Goal: Transaction & Acquisition: Purchase product/service

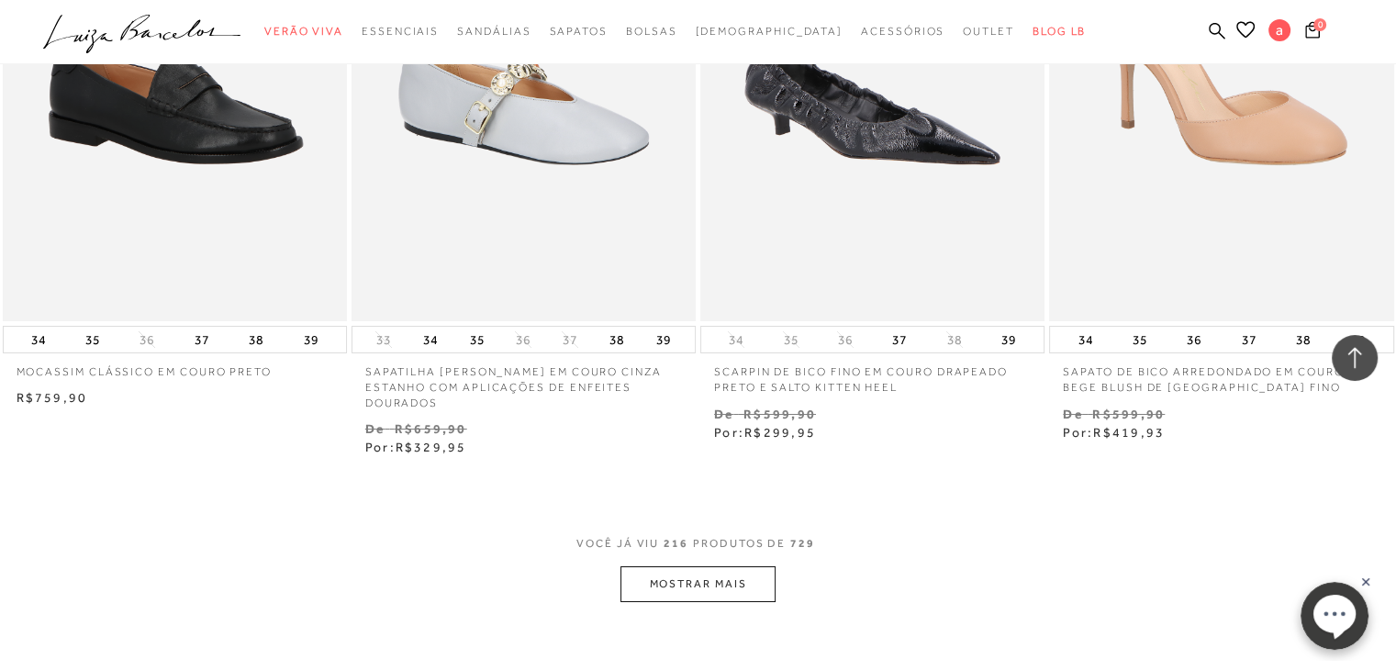
scroll to position [34657, 0]
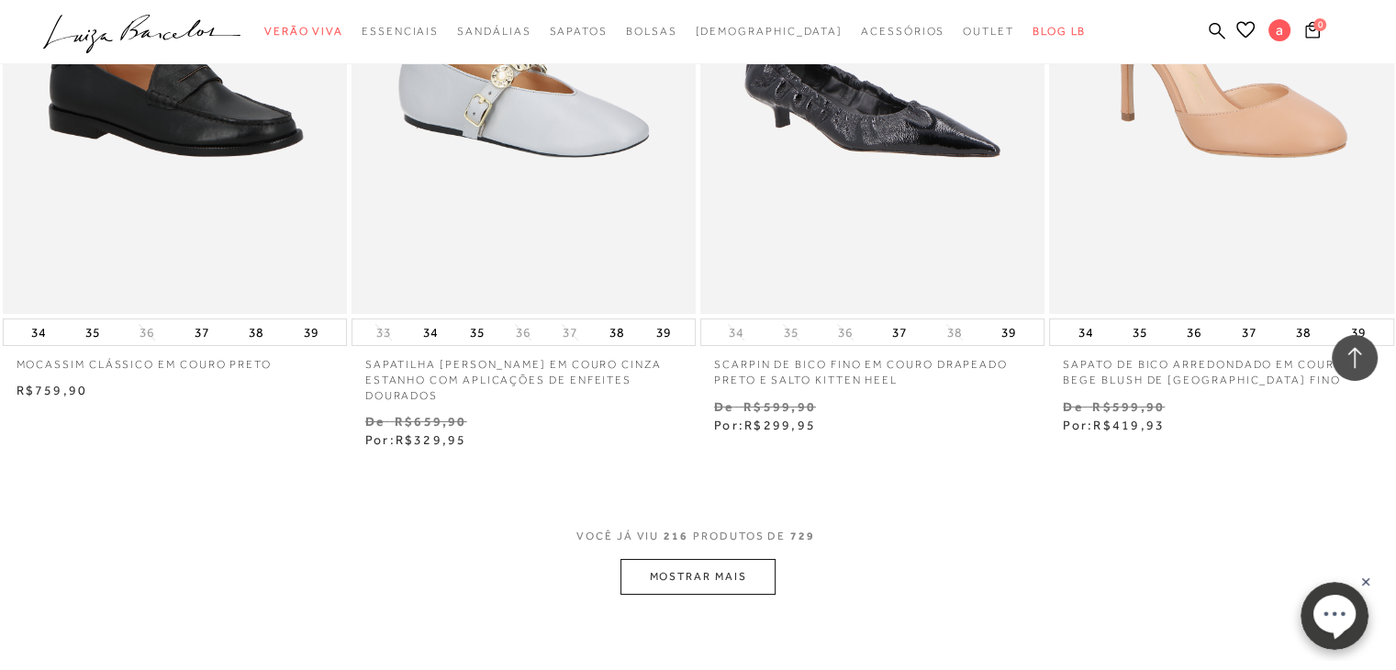
click at [747, 559] on button "MOSTRAR MAIS" at bounding box center [697, 577] width 154 height 36
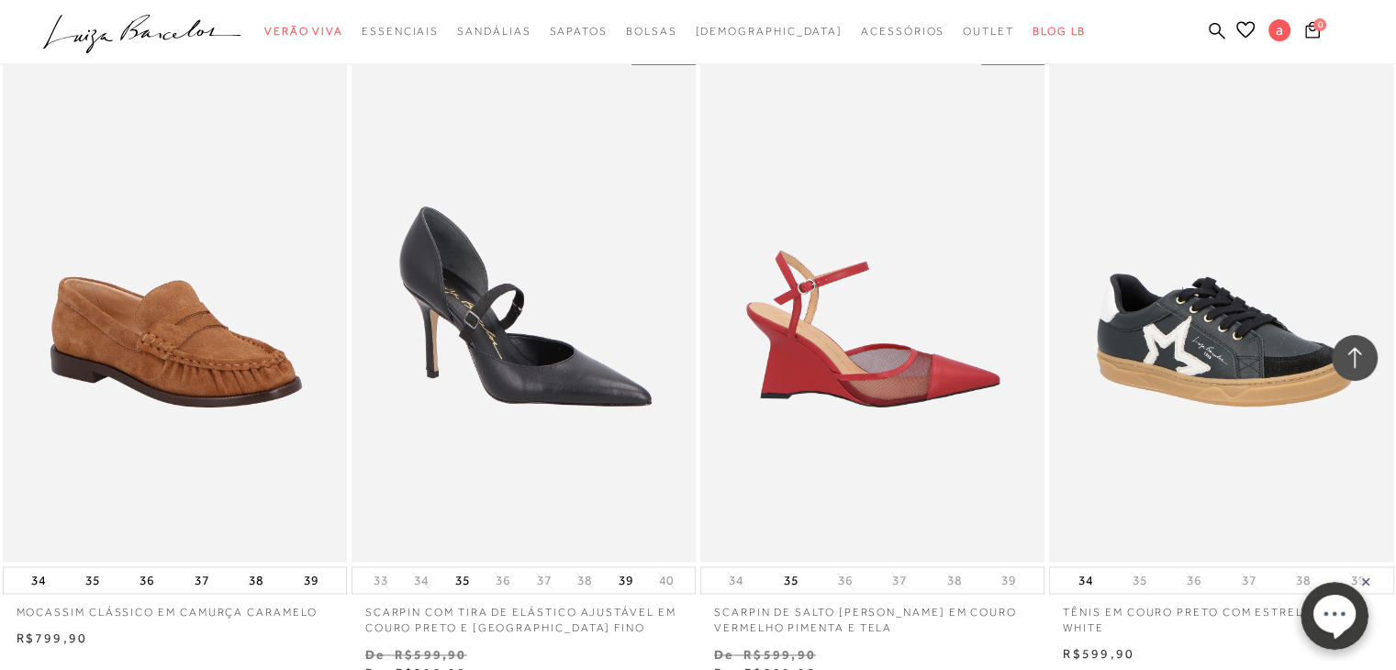
scroll to position [37777, 0]
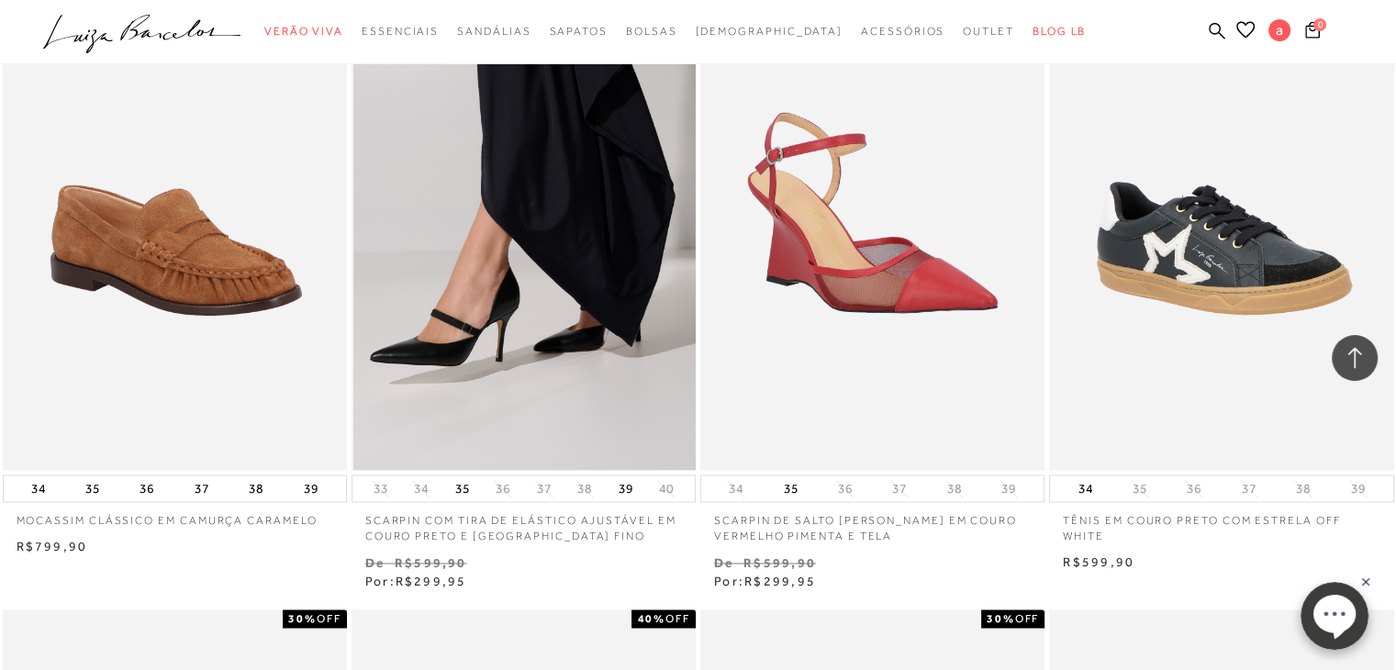
click at [557, 313] on img at bounding box center [524, 212] width 342 height 517
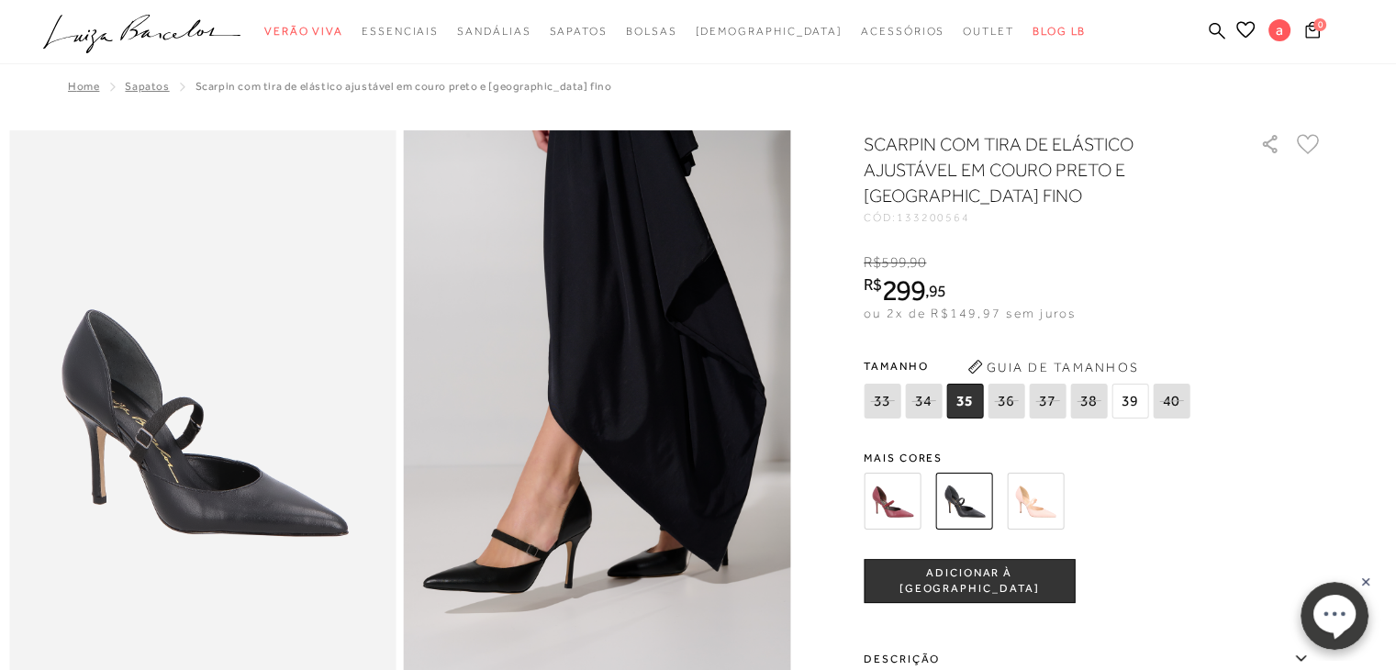
scroll to position [184, 0]
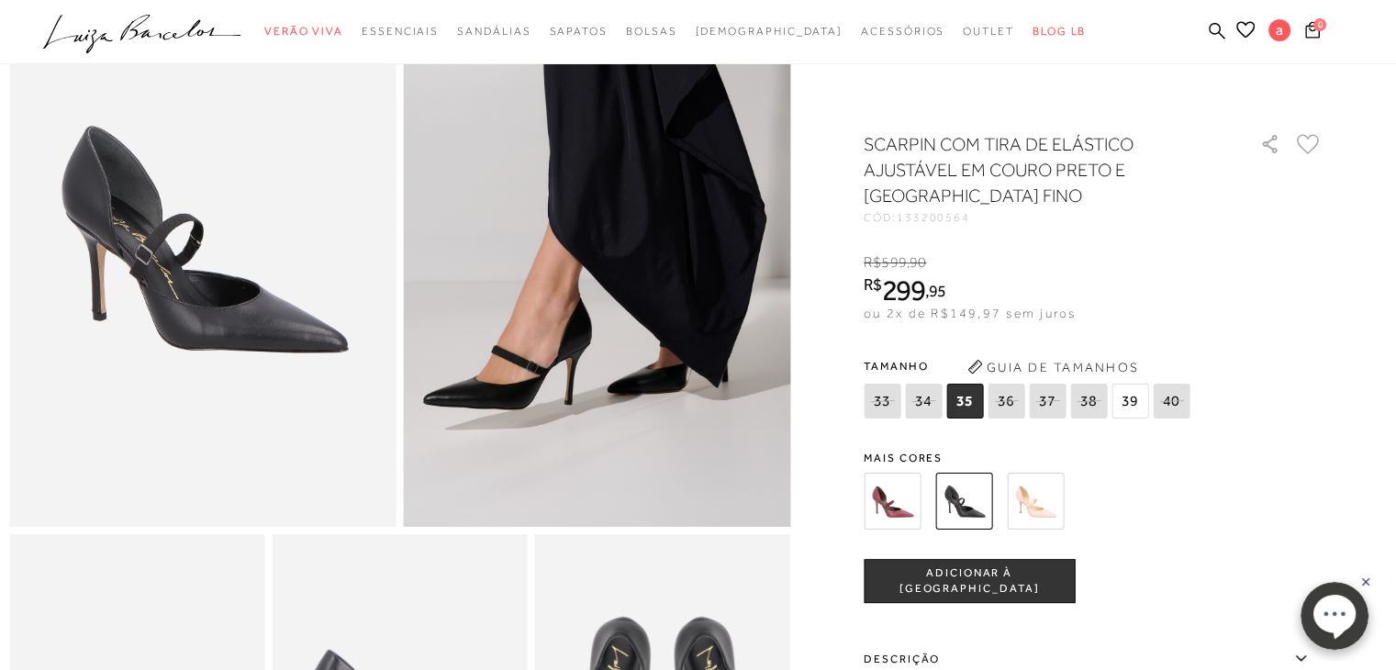
click at [1309, 149] on icon at bounding box center [1307, 144] width 21 height 18
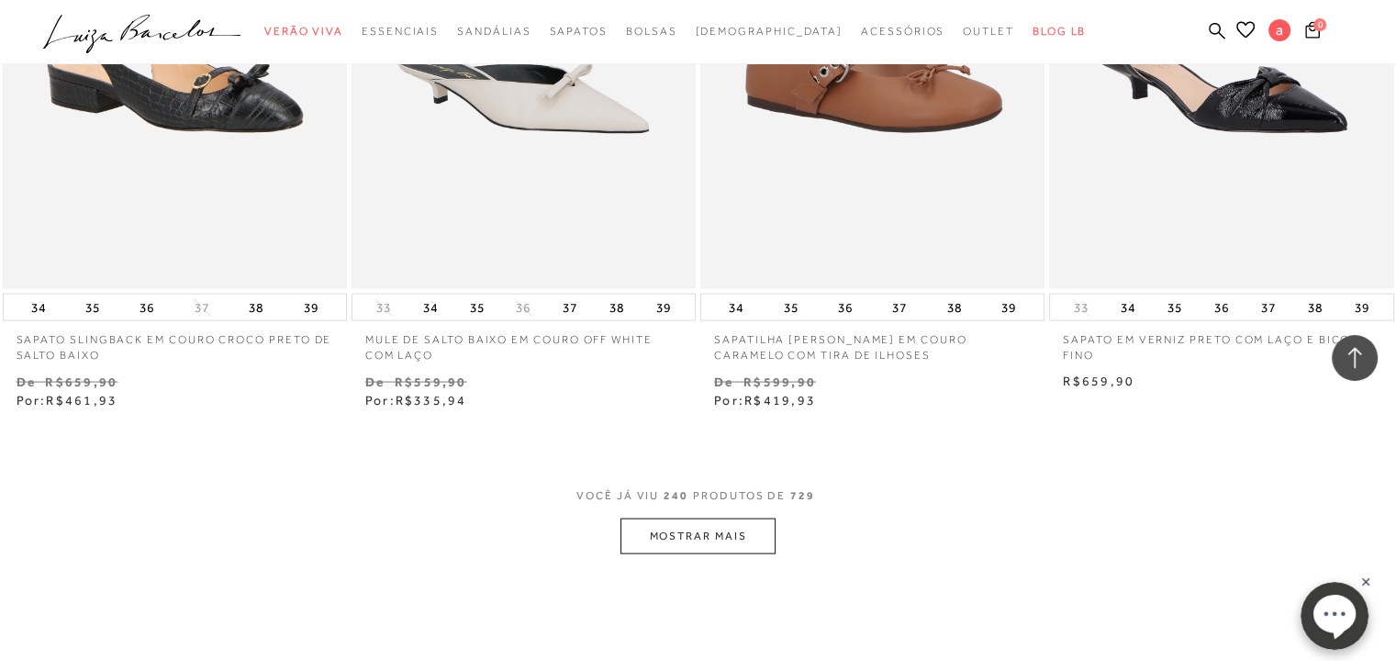
scroll to position [38605, 0]
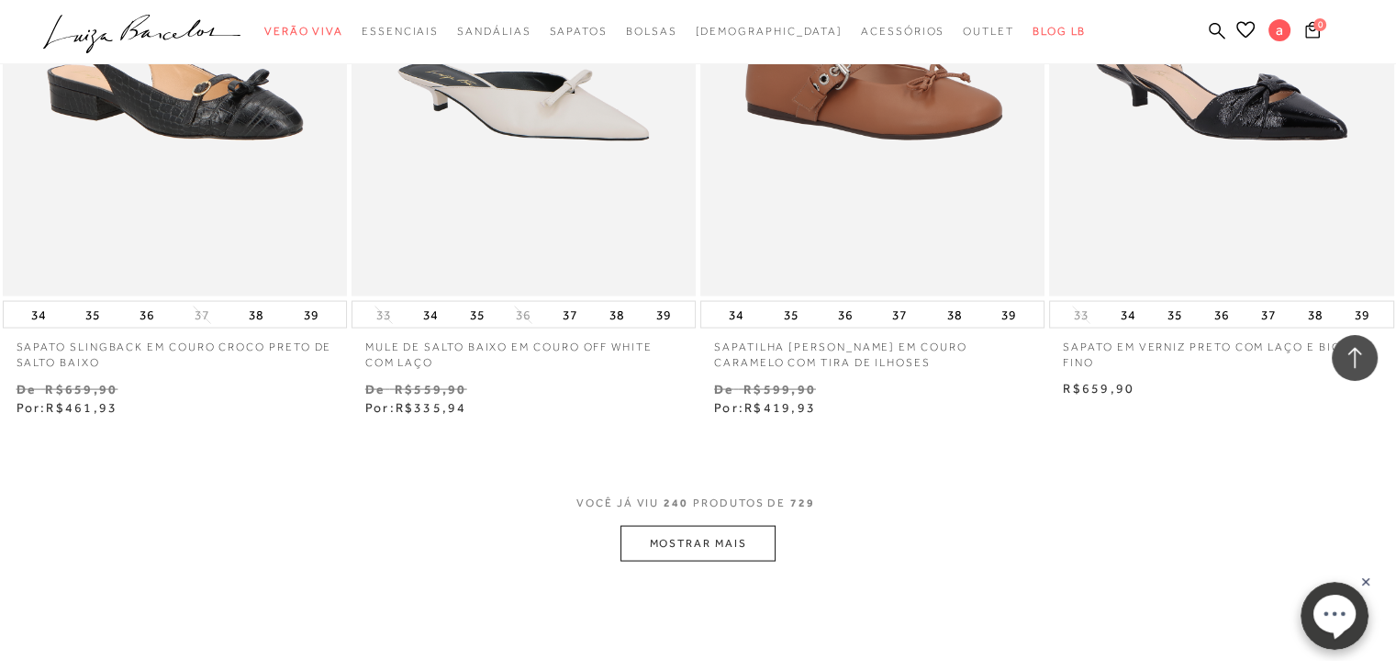
click at [680, 526] on button "MOSTRAR MAIS" at bounding box center [697, 544] width 154 height 36
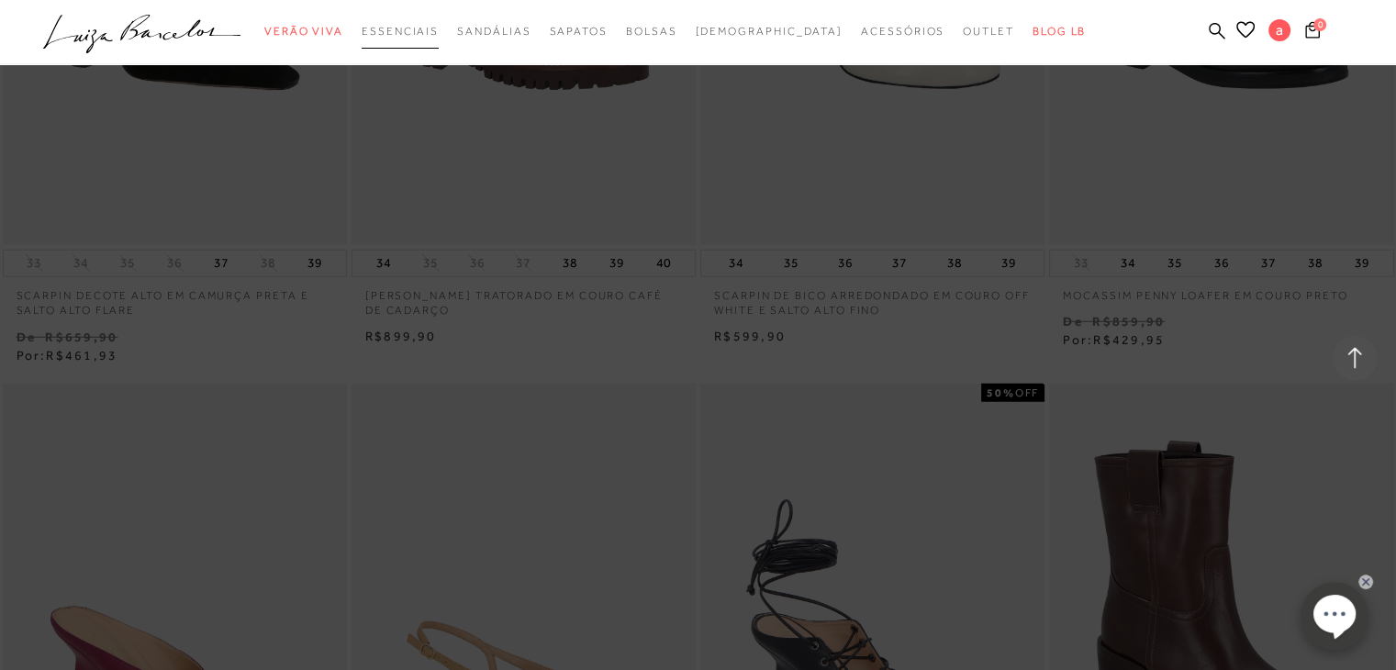
scroll to position [39890, 0]
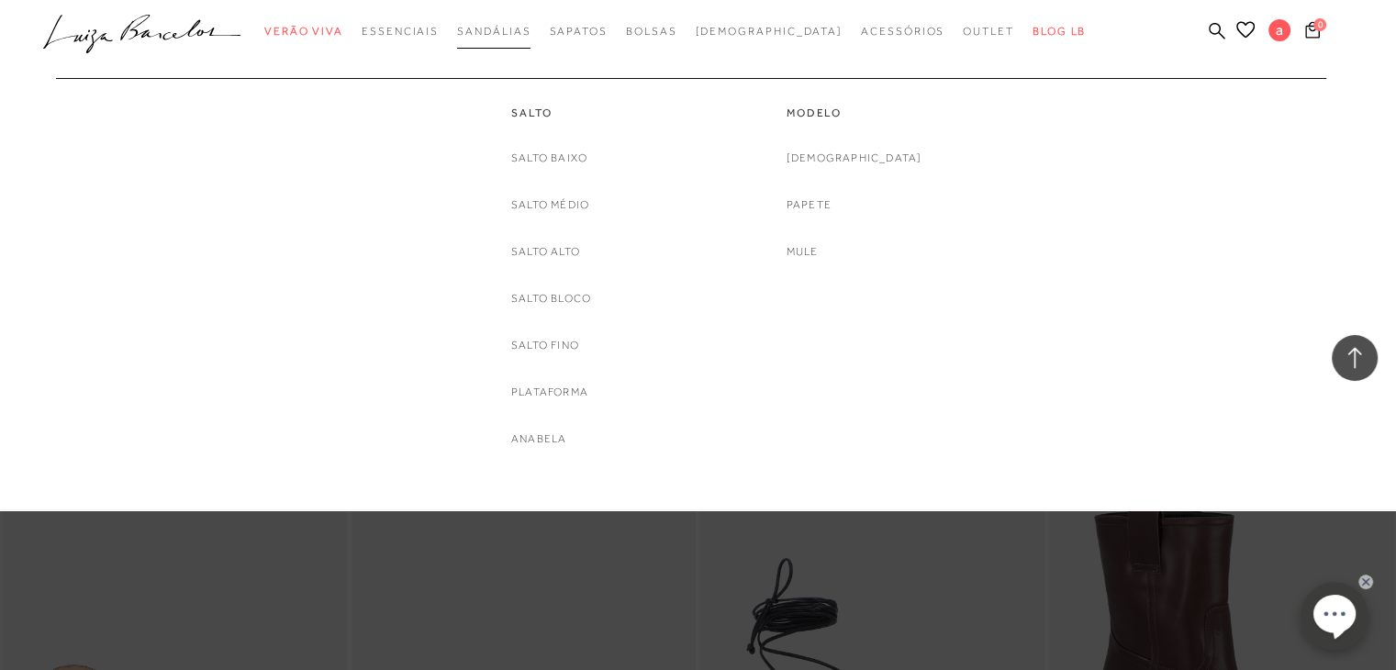
click at [517, 31] on span "Sandálias" at bounding box center [493, 31] width 73 height 13
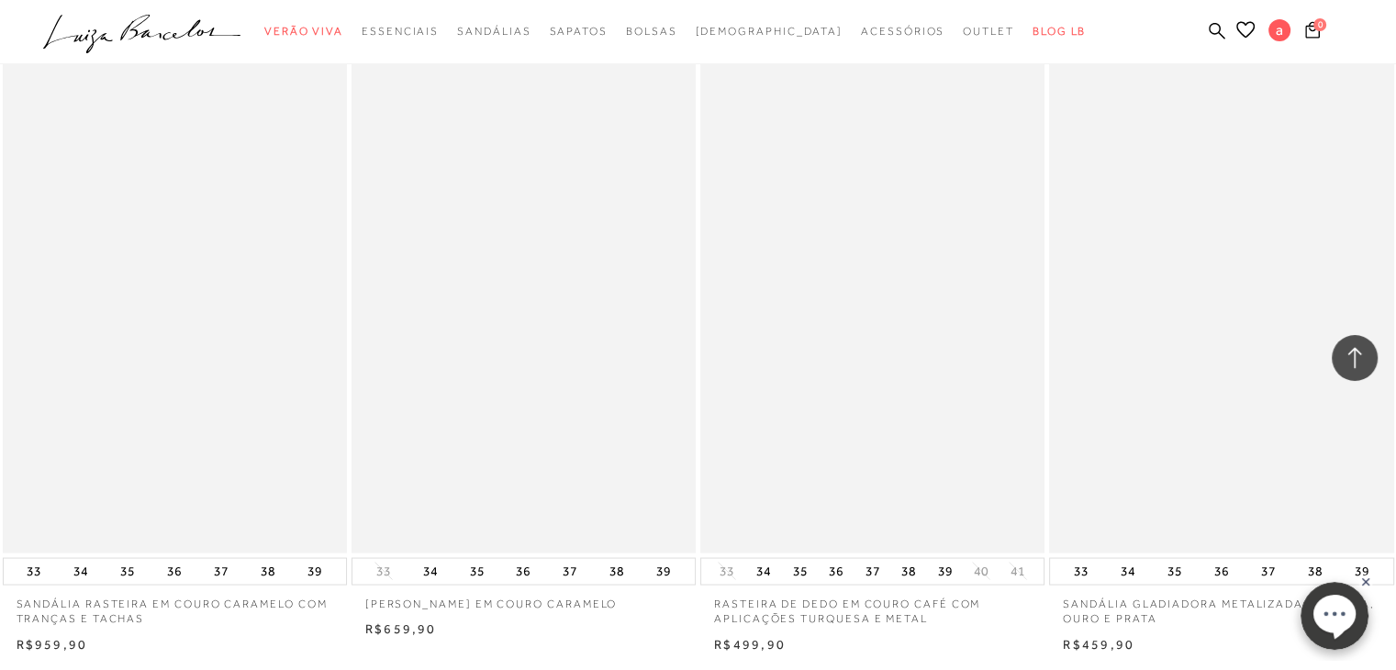
scroll to position [3854, 0]
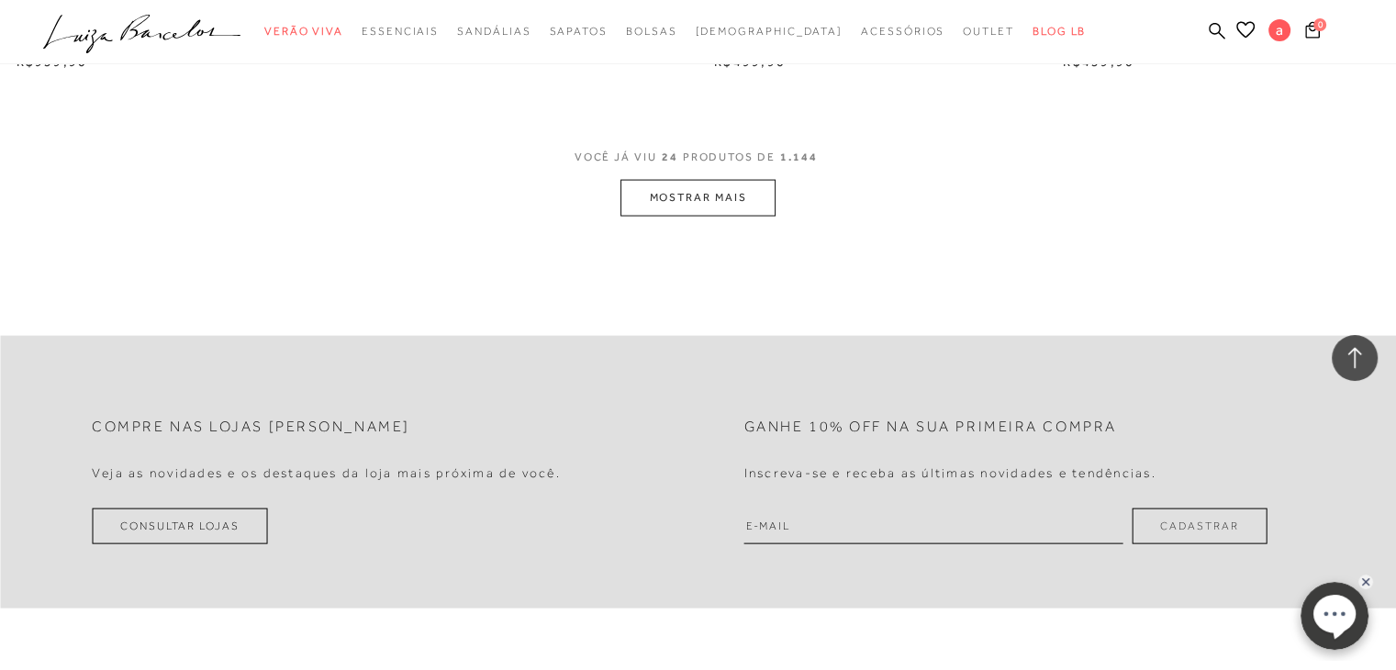
click at [656, 191] on button "MOSTRAR MAIS" at bounding box center [697, 198] width 154 height 36
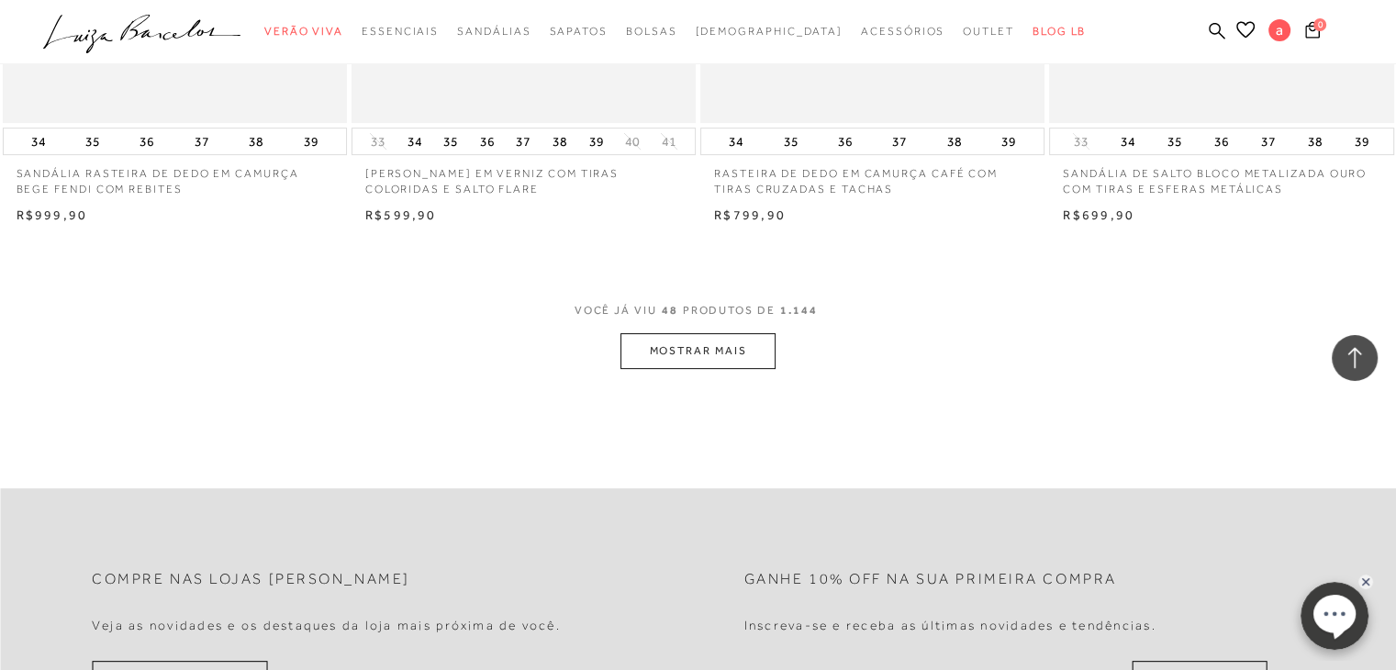
scroll to position [7524, 0]
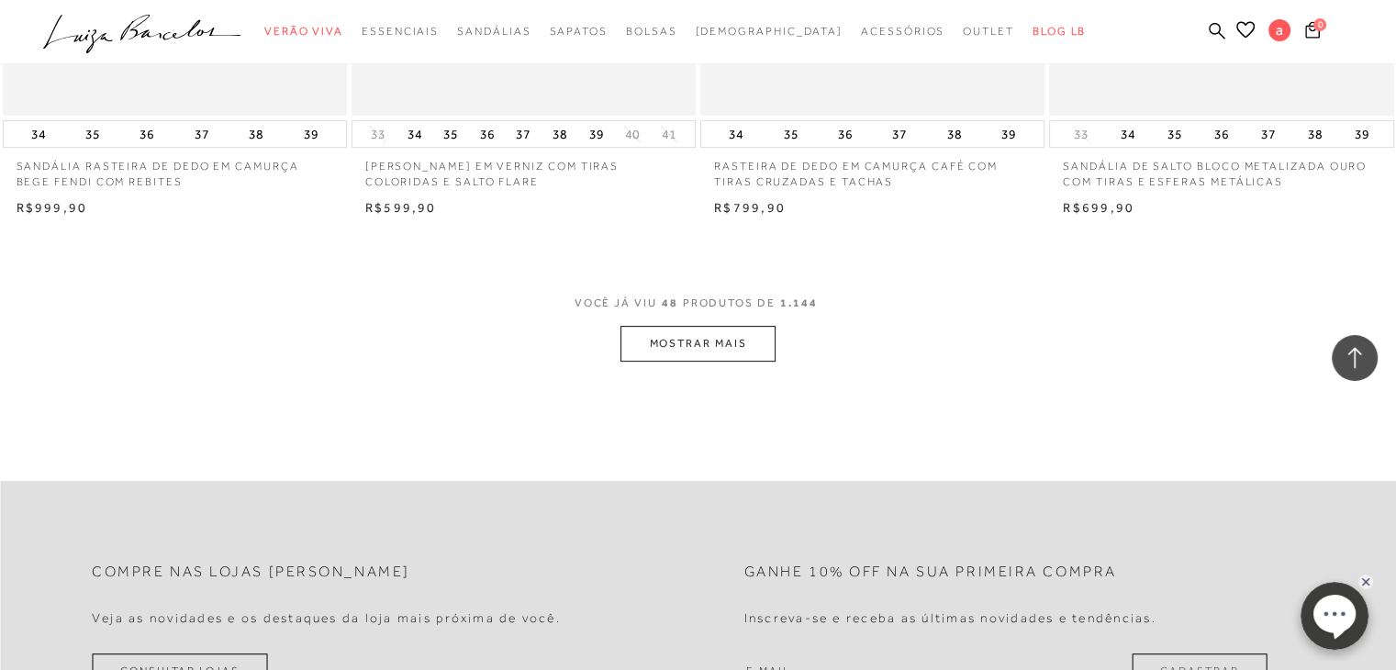
click at [715, 331] on button "MOSTRAR MAIS" at bounding box center [697, 344] width 154 height 36
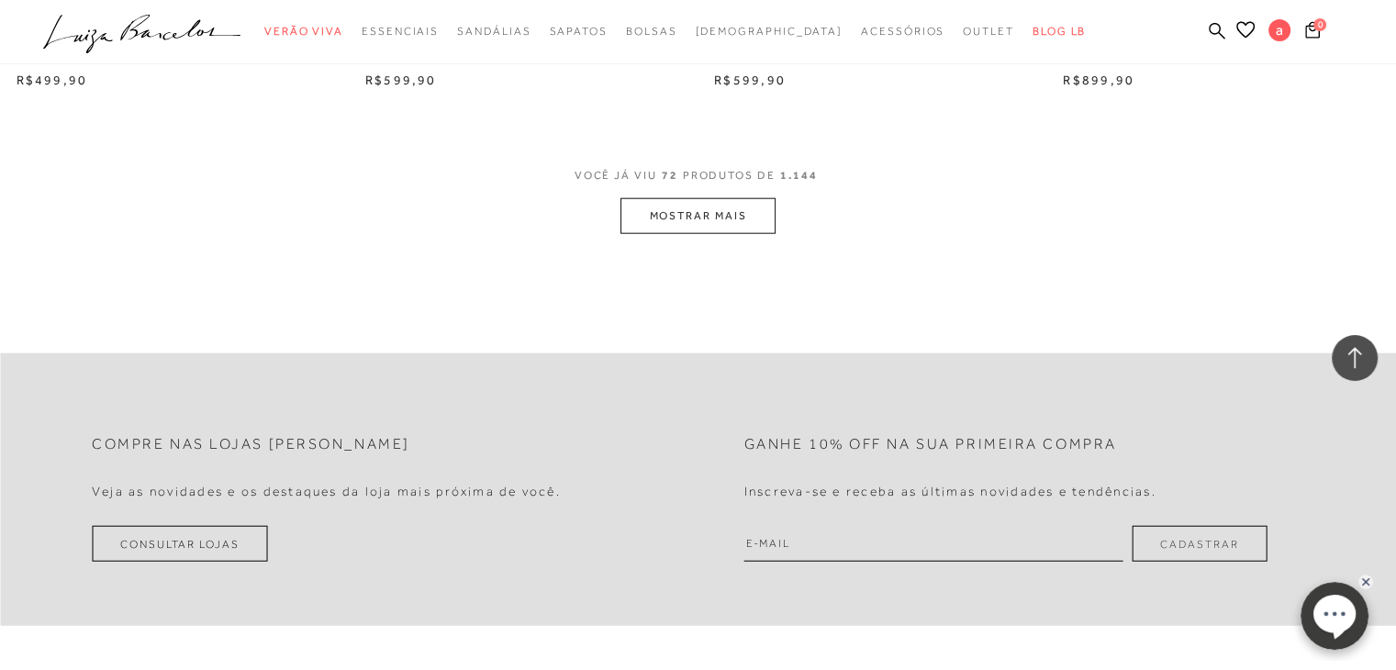
scroll to position [11469, 0]
click at [700, 214] on button "MOSTRAR MAIS" at bounding box center [697, 213] width 154 height 36
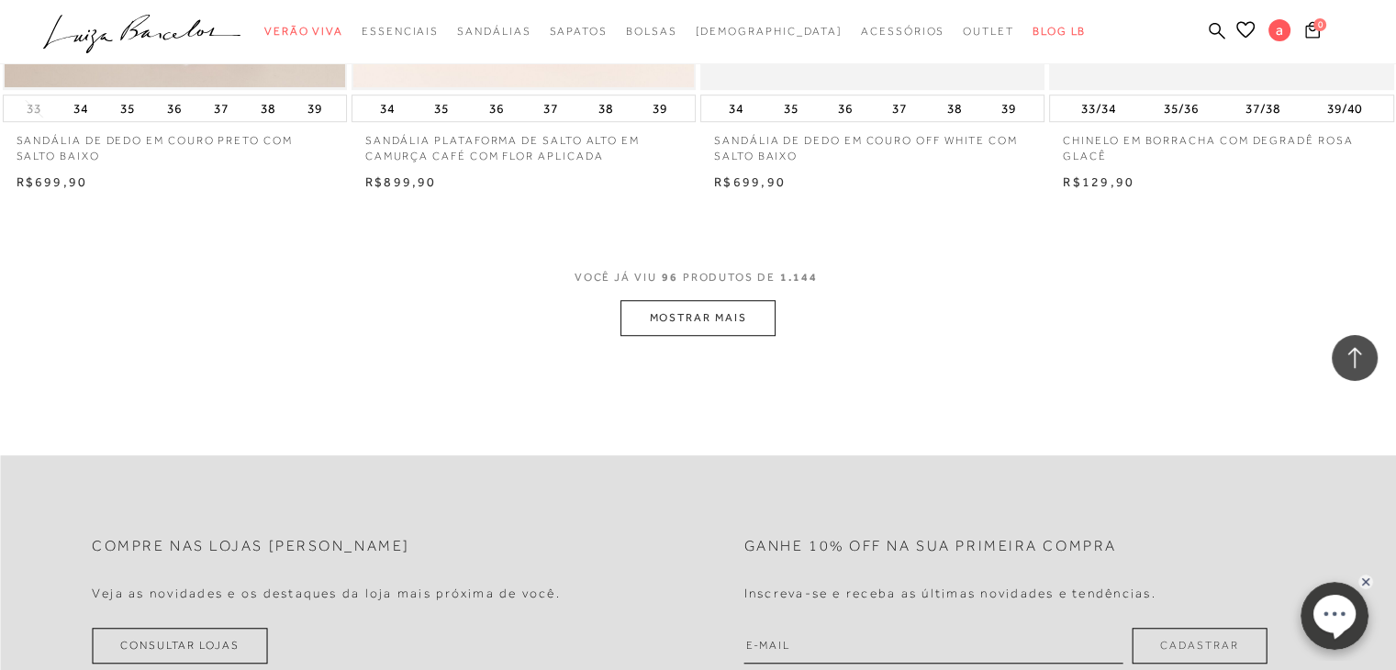
scroll to position [15231, 0]
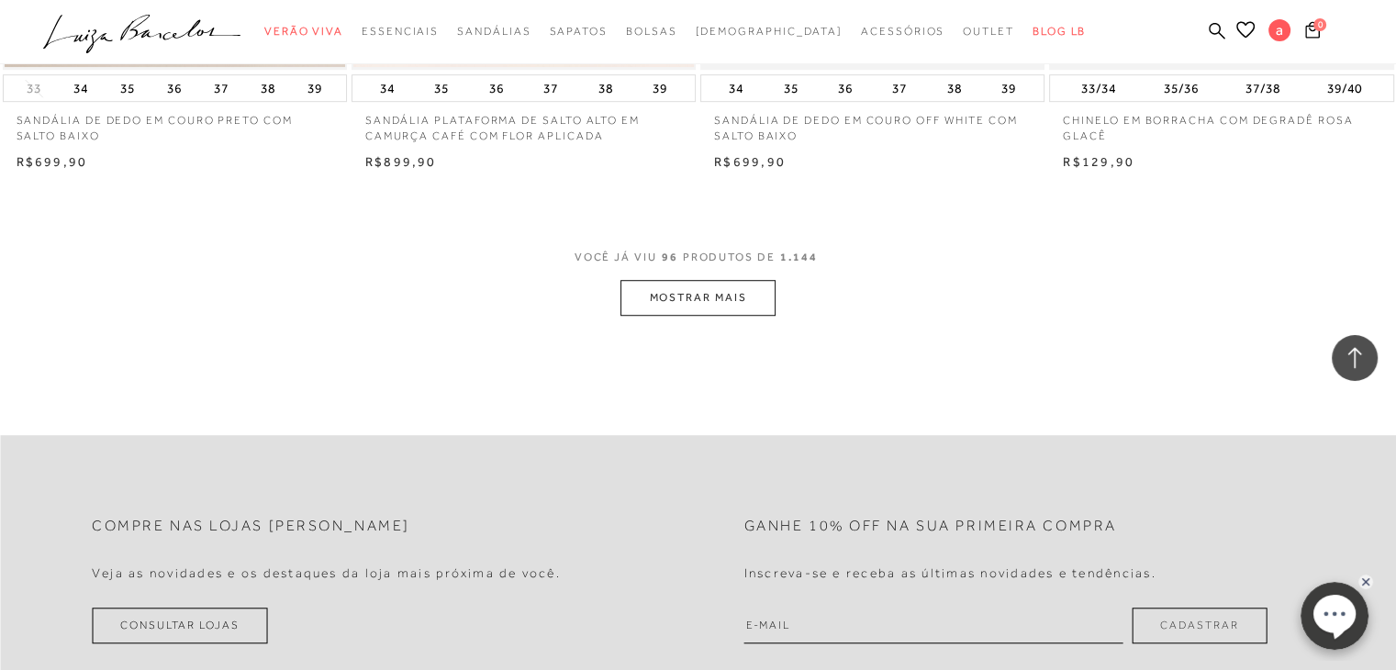
click at [687, 295] on button "MOSTRAR MAIS" at bounding box center [697, 298] width 154 height 36
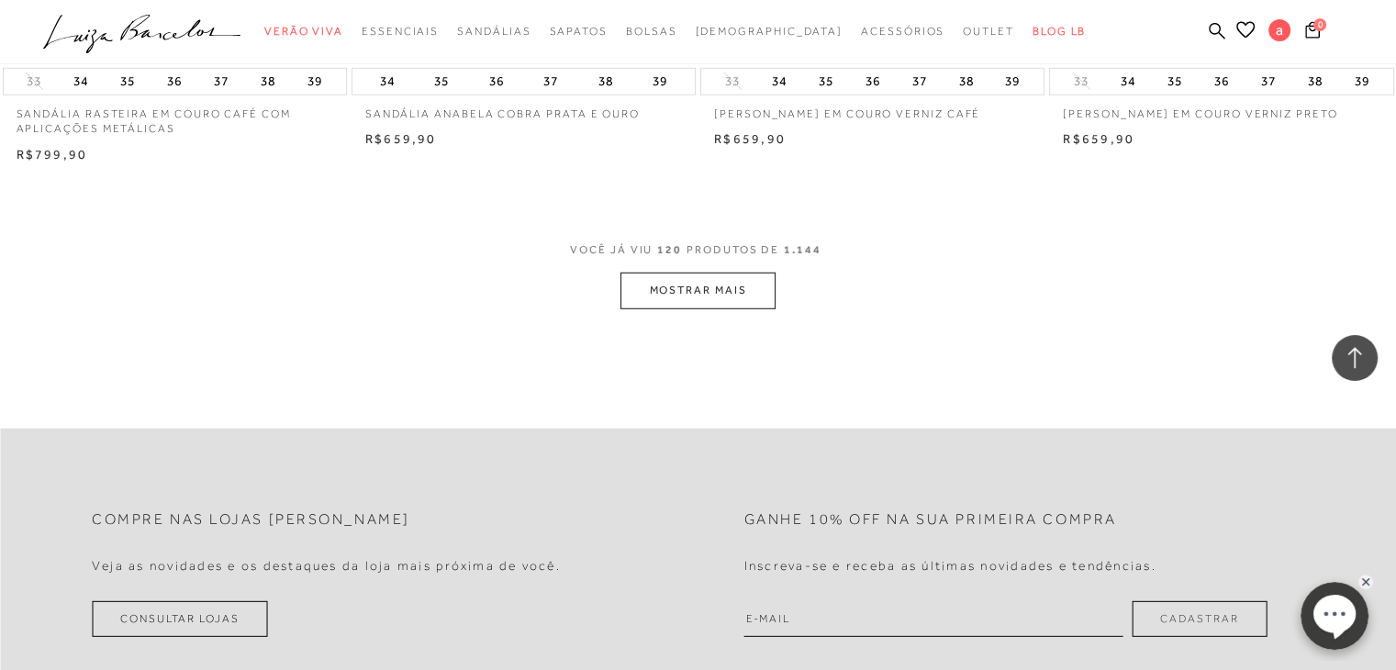
scroll to position [19084, 0]
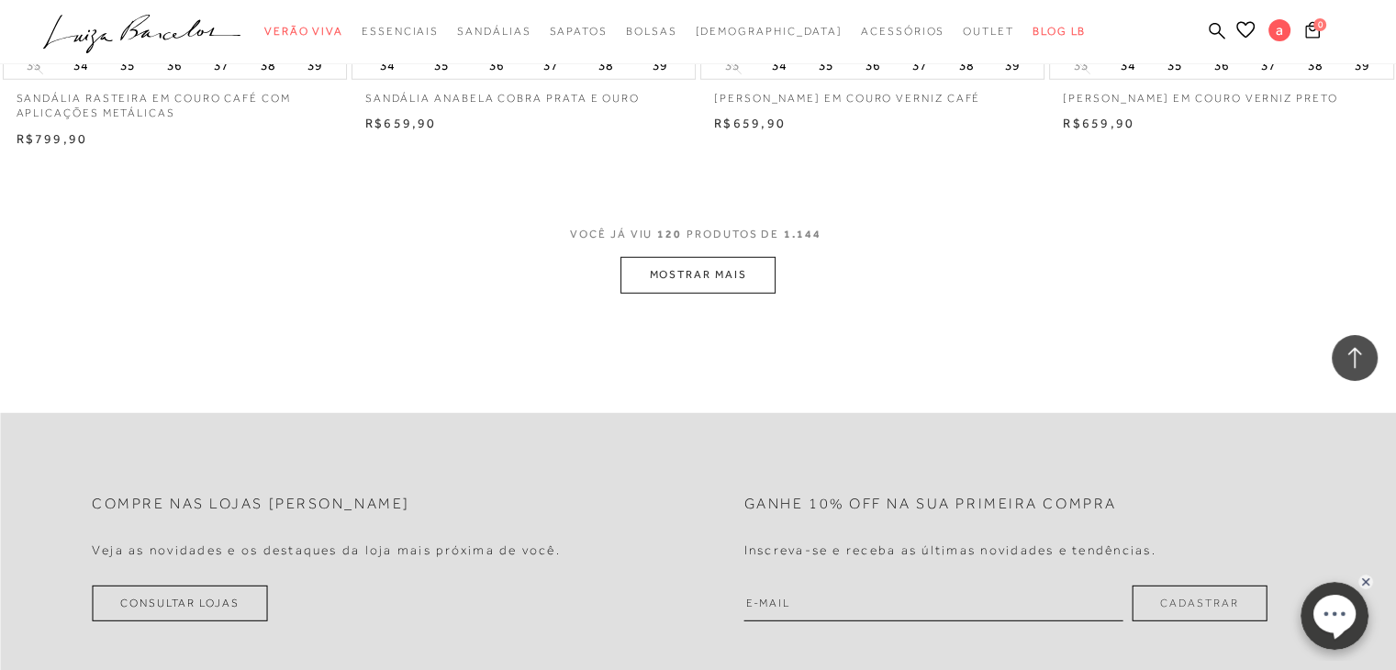
click at [663, 266] on button "MOSTRAR MAIS" at bounding box center [697, 275] width 154 height 36
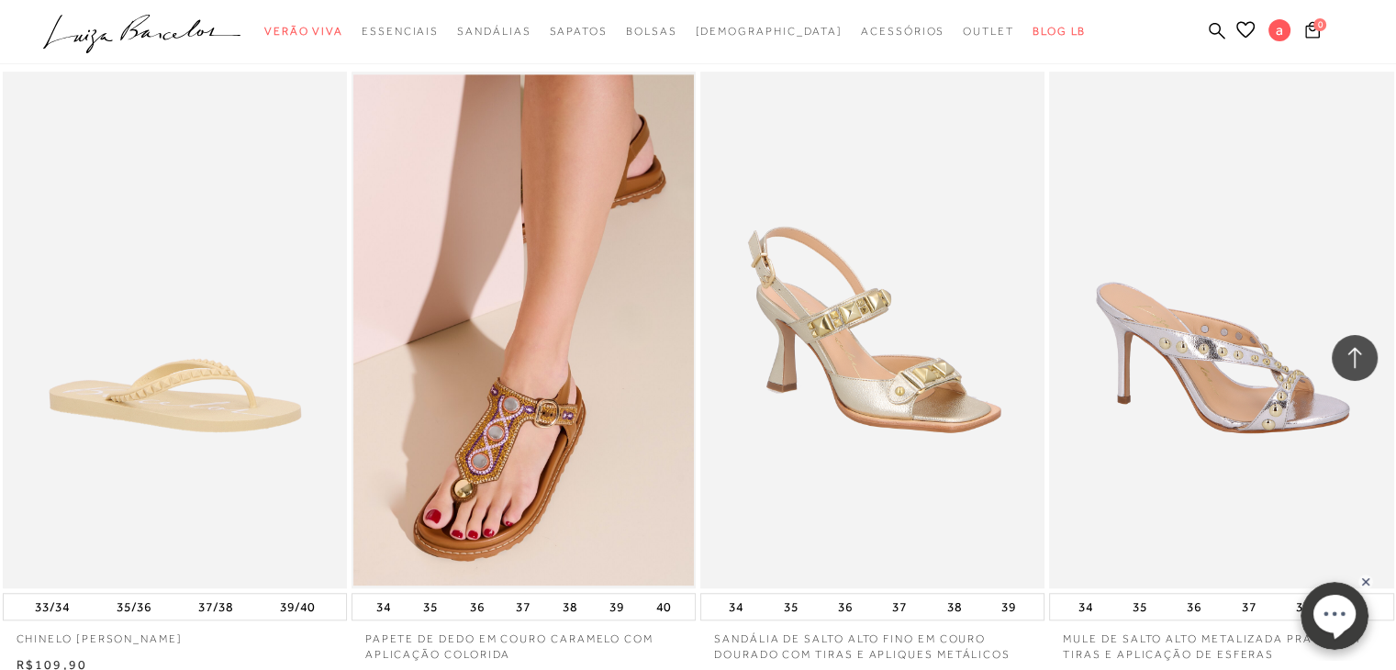
scroll to position [22938, 0]
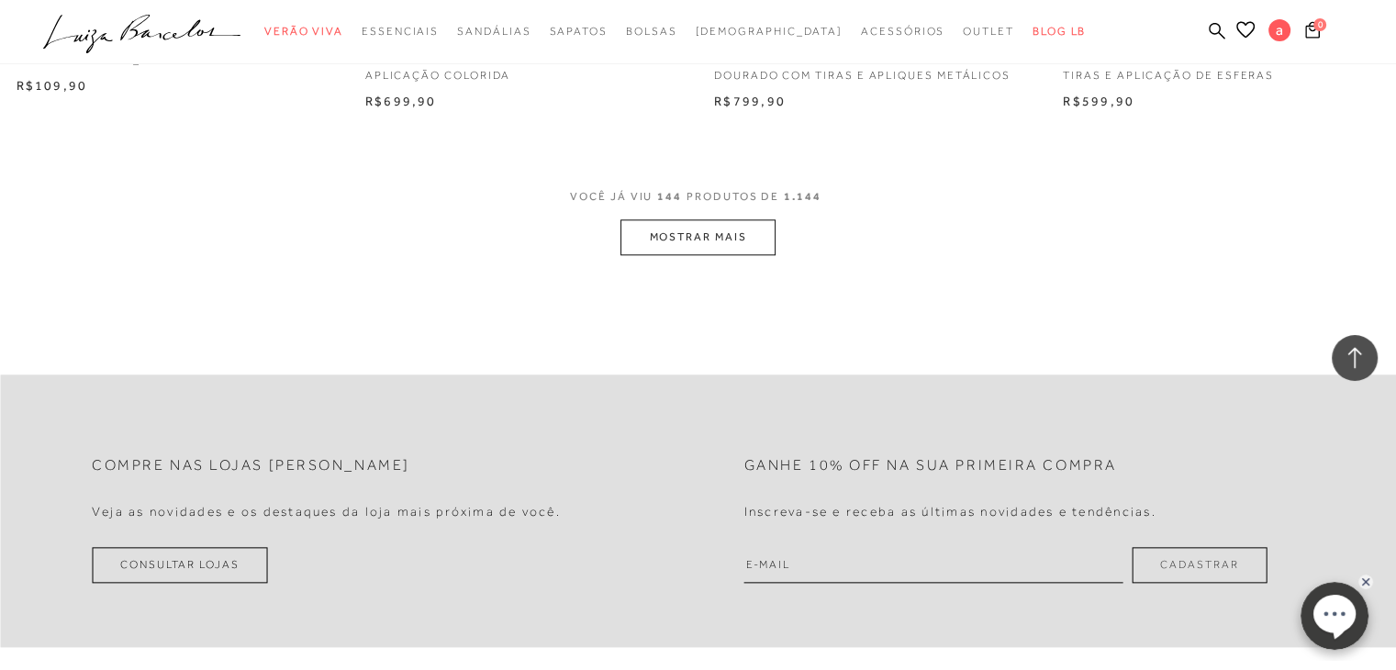
click at [677, 232] on button "MOSTRAR MAIS" at bounding box center [697, 237] width 154 height 36
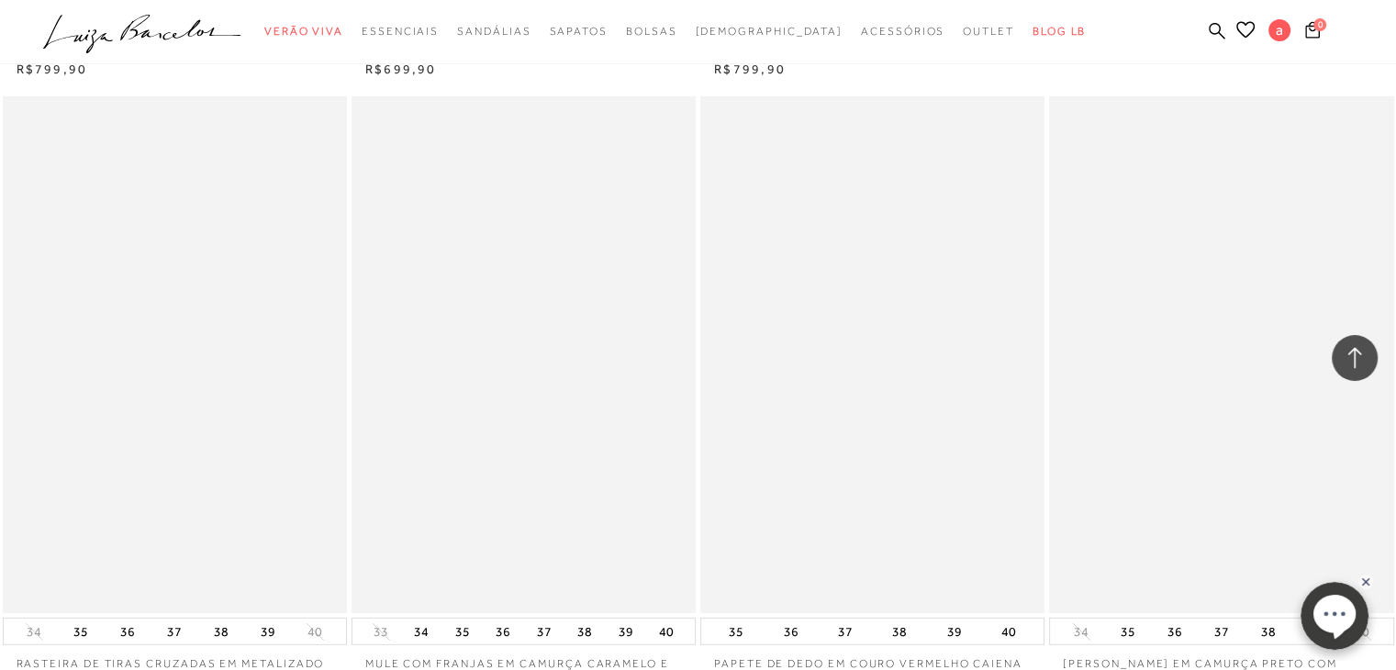
scroll to position [26516, 0]
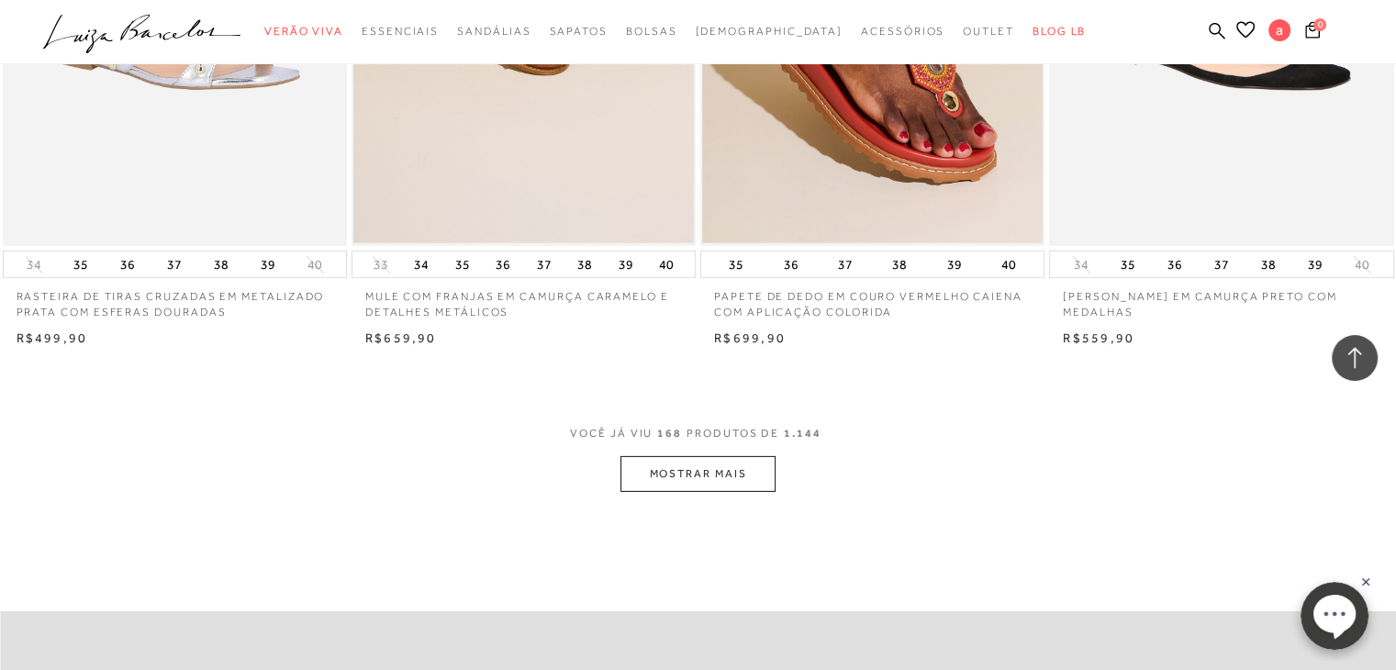
click at [757, 461] on button "MOSTRAR MAIS" at bounding box center [697, 474] width 154 height 36
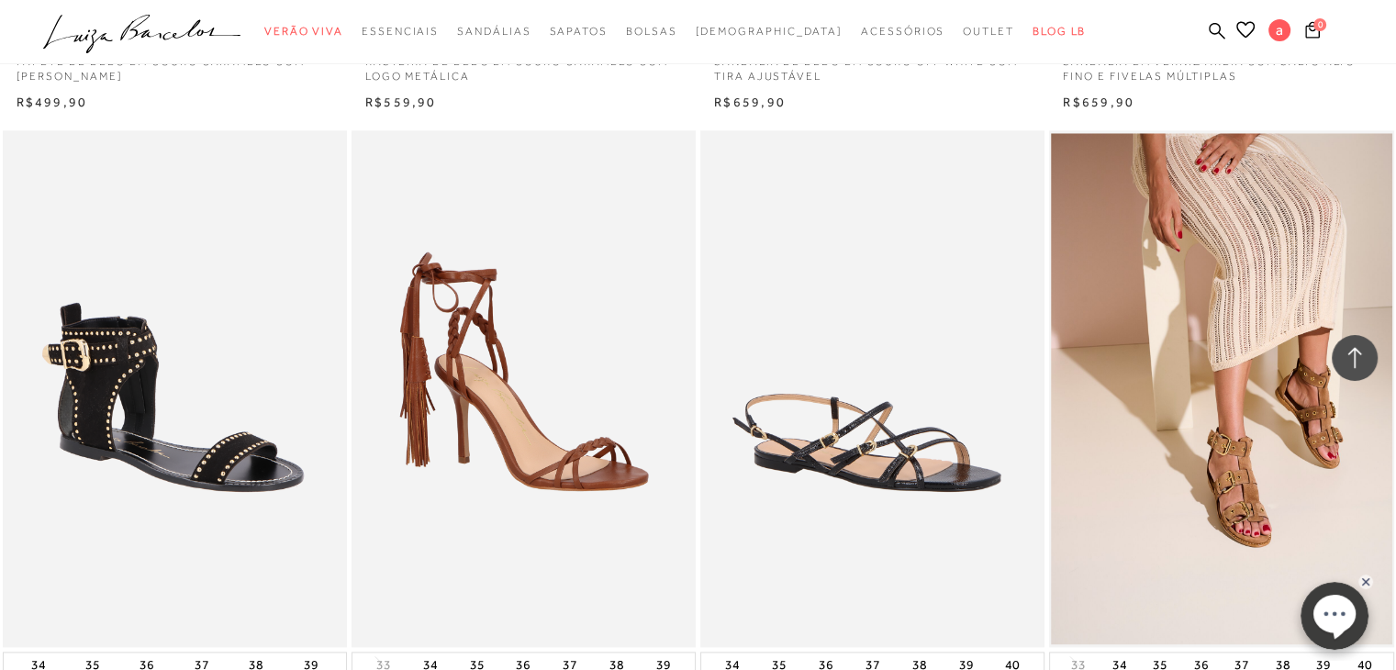
scroll to position [30645, 0]
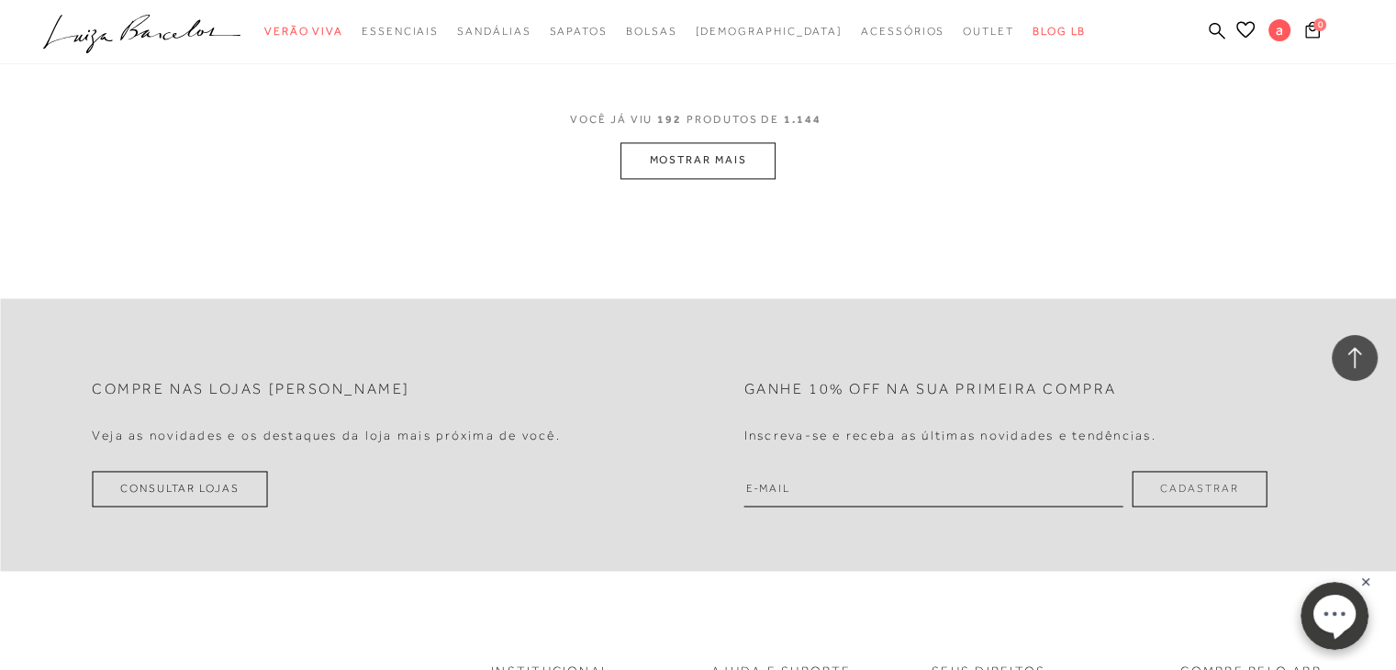
click at [677, 136] on span "VOCÊ JÁ VIU 192 PRODUTOS DE 1.144" at bounding box center [698, 125] width 256 height 33
click at [675, 151] on button "MOSTRAR MAIS" at bounding box center [697, 160] width 154 height 36
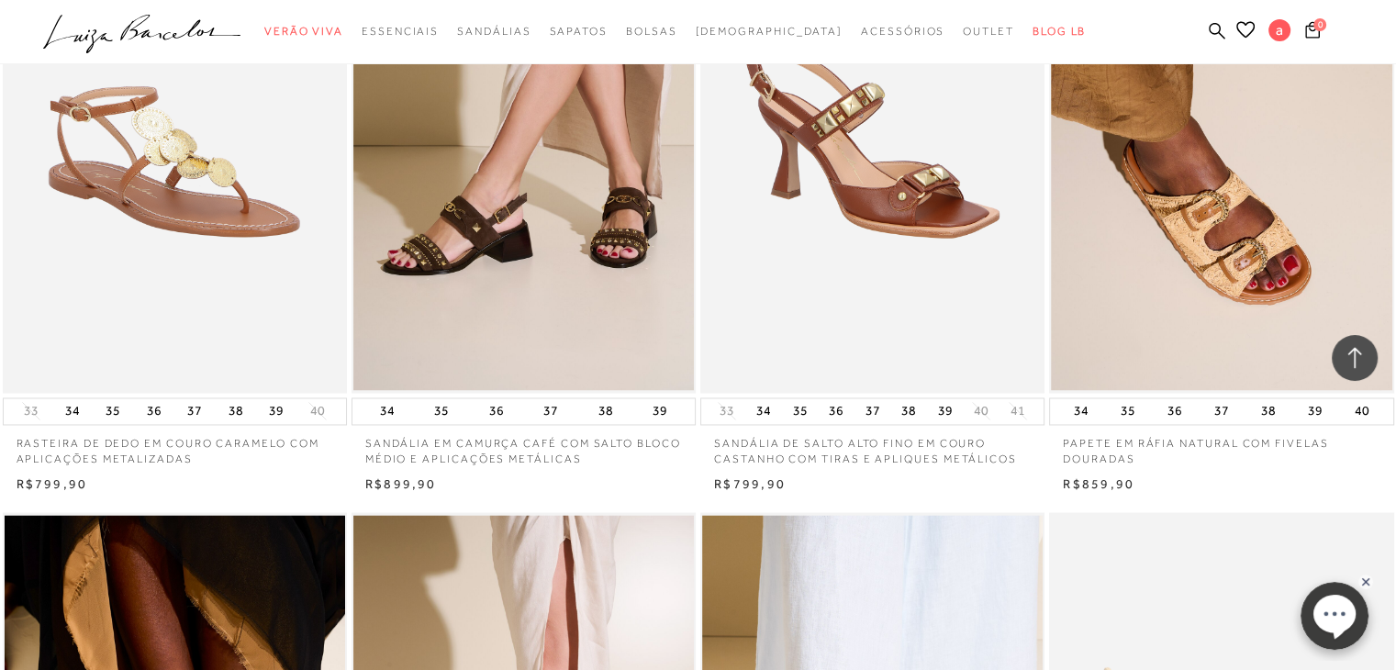
scroll to position [30828, 0]
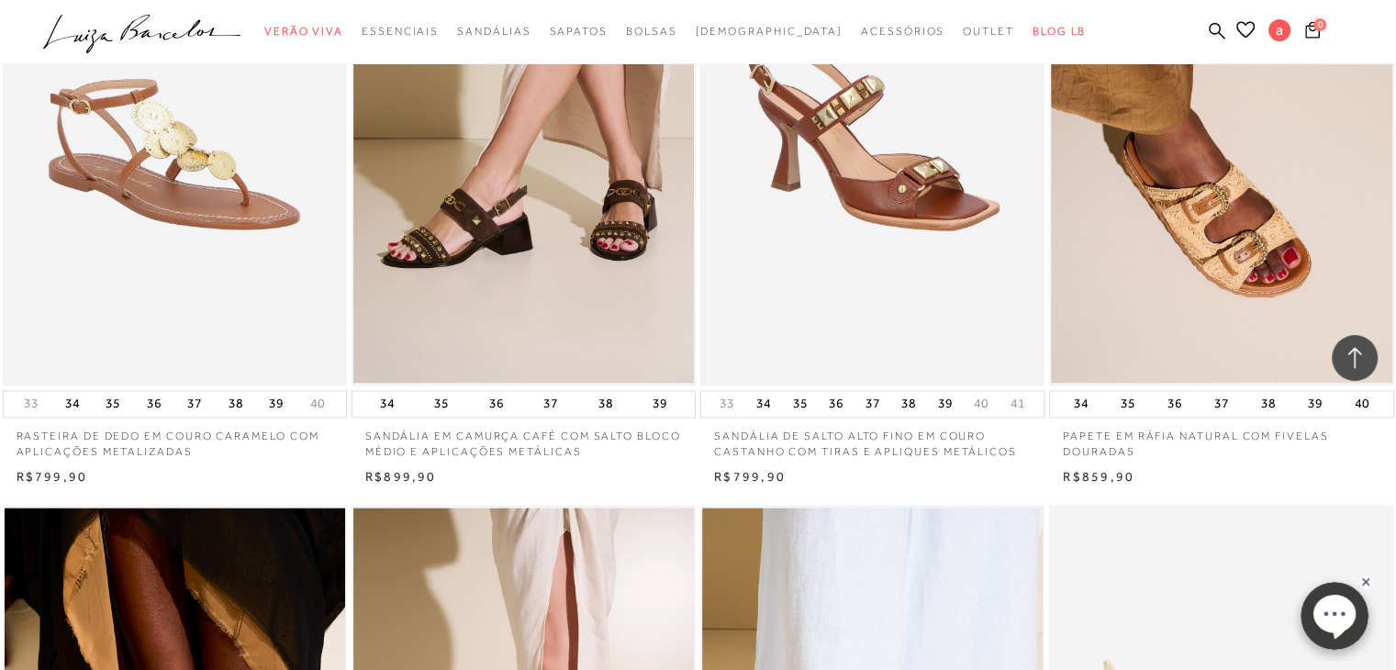
click at [932, 197] on img at bounding box center [873, 127] width 342 height 517
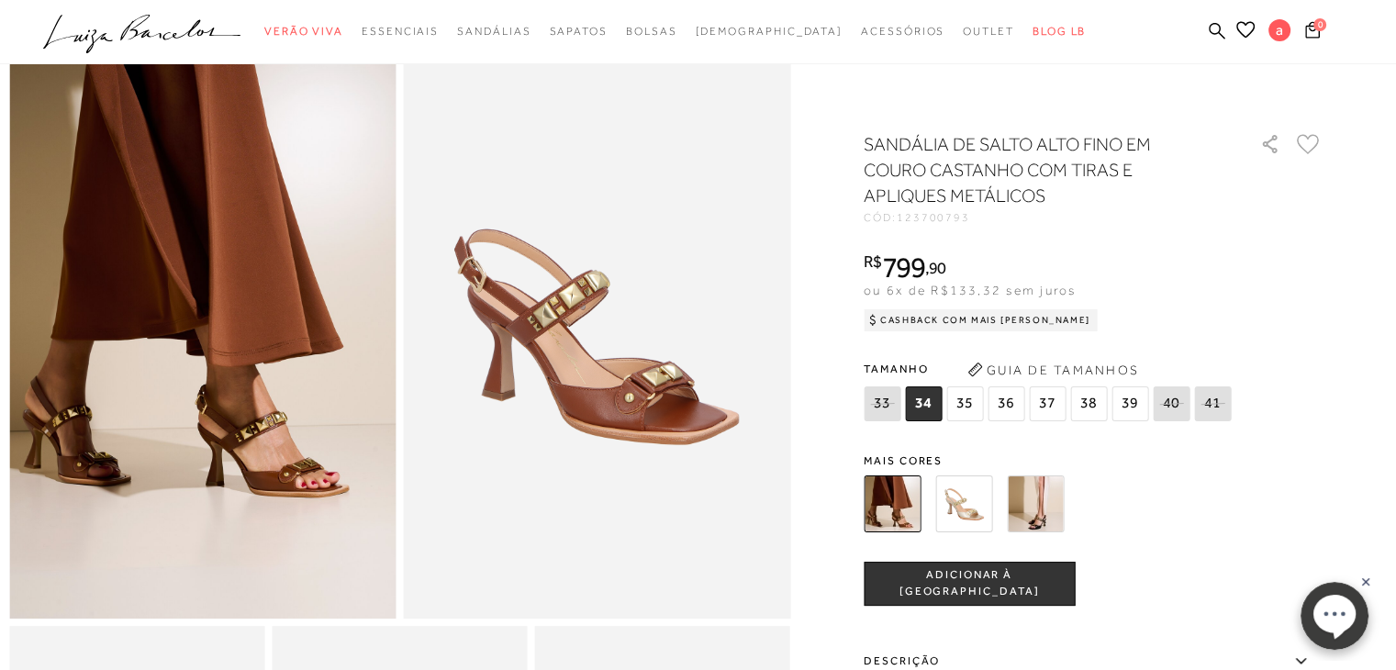
click at [1308, 145] on icon at bounding box center [1307, 144] width 23 height 20
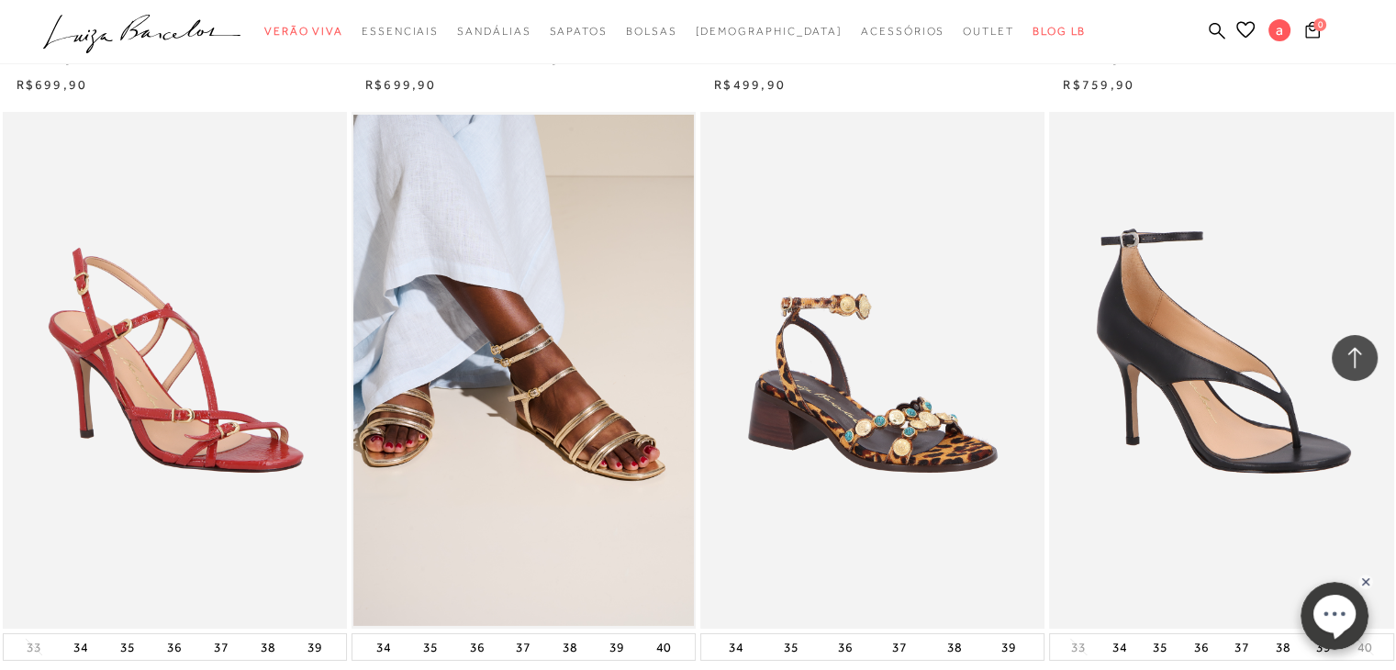
scroll to position [34315, 0]
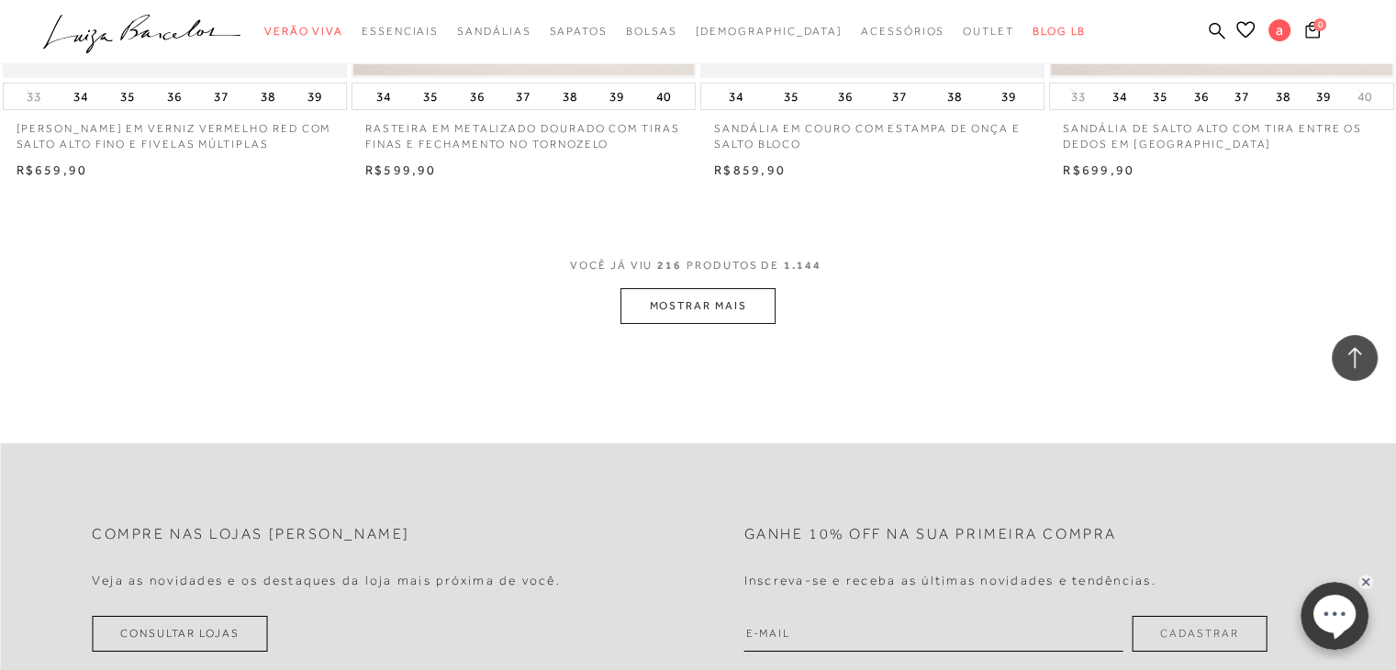
click at [695, 293] on button "MOSTRAR MAIS" at bounding box center [697, 306] width 154 height 36
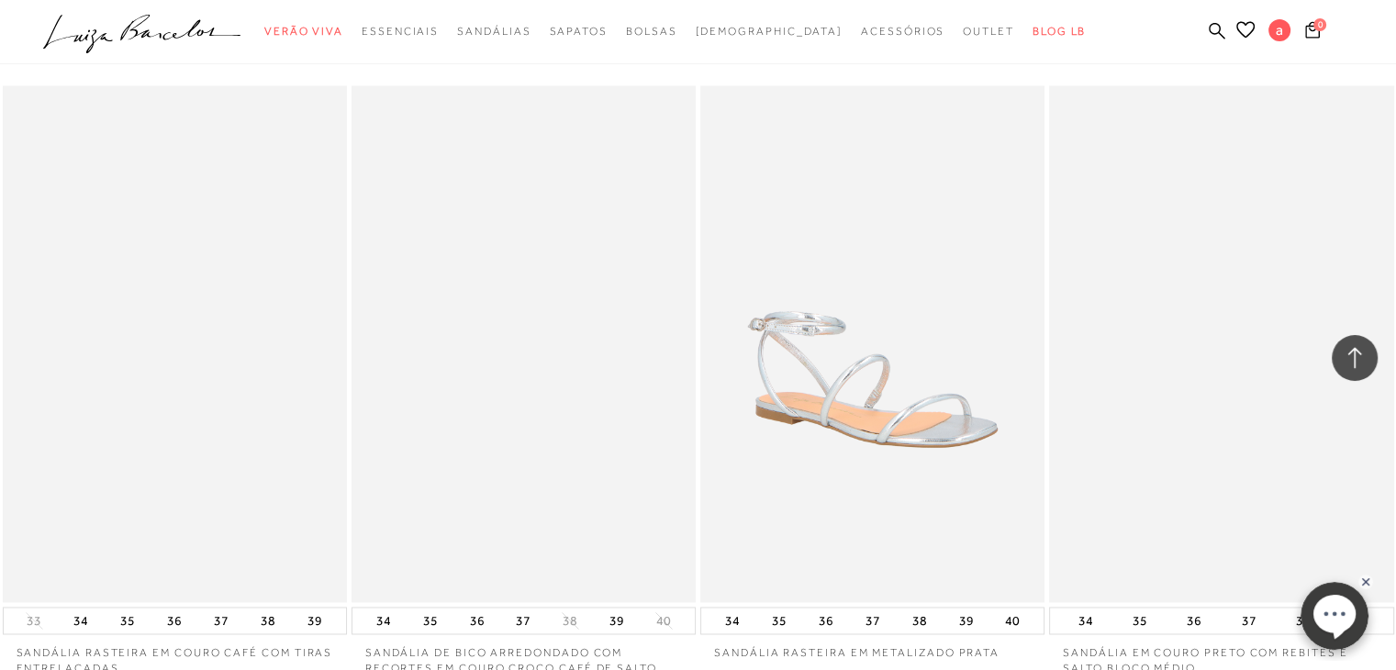
scroll to position [38168, 0]
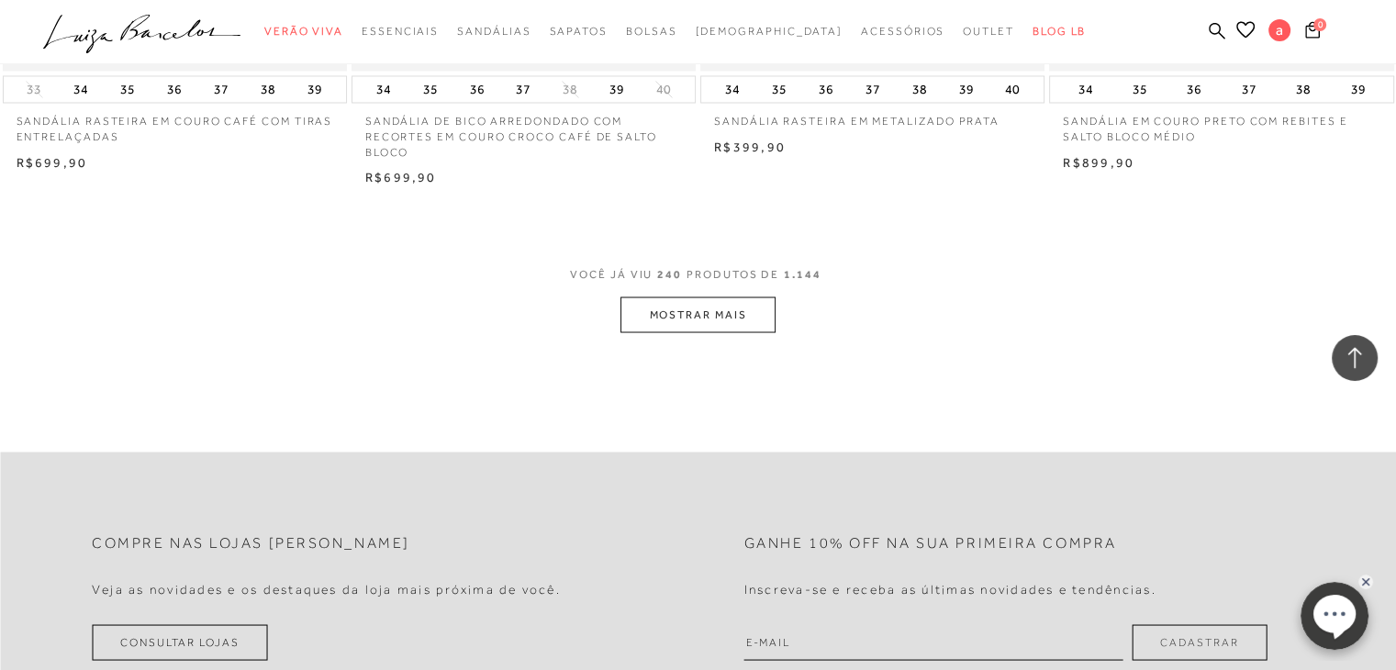
click at [683, 296] on button "MOSTRAR MAIS" at bounding box center [697, 314] width 154 height 36
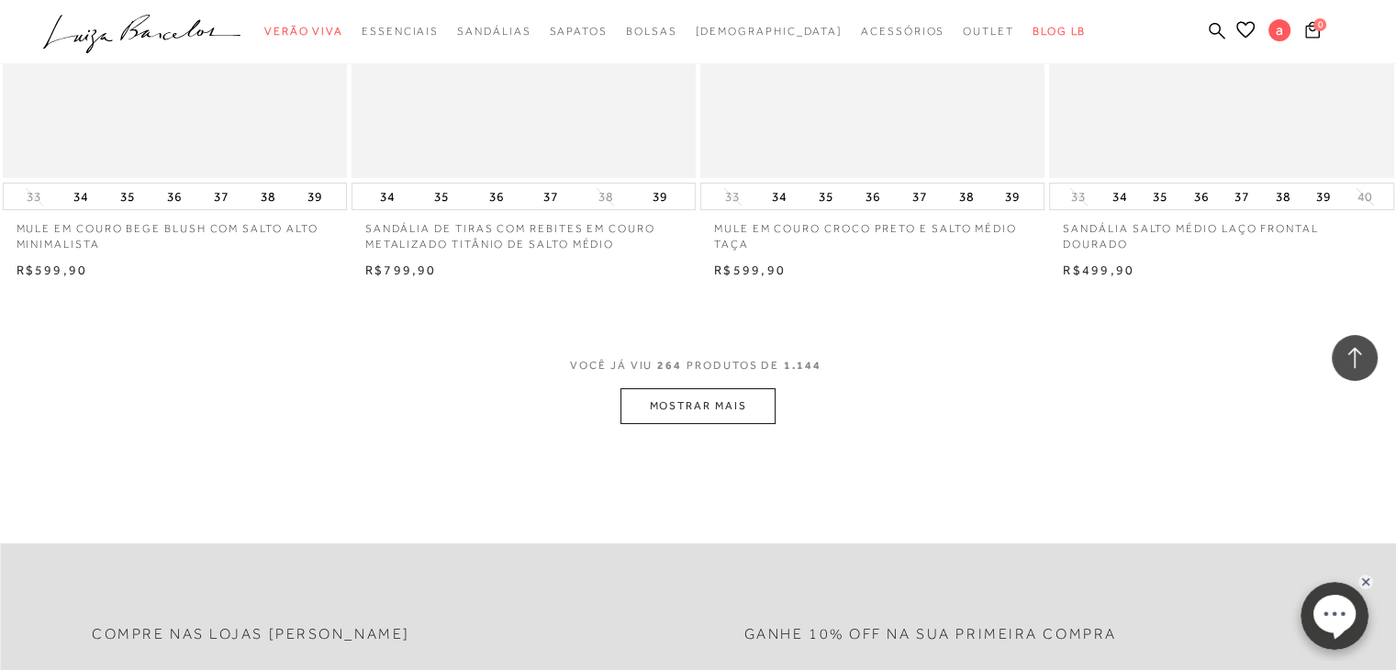
click at [722, 401] on button "MOSTRAR MAIS" at bounding box center [697, 406] width 154 height 36
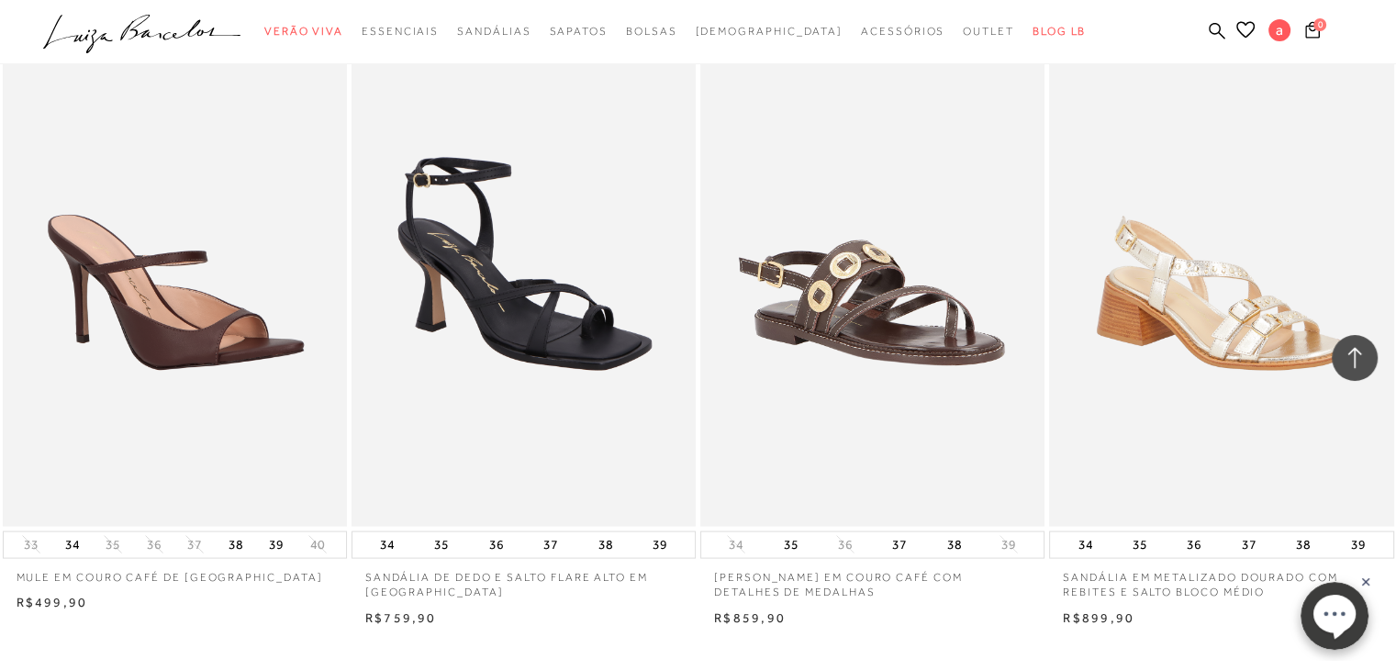
scroll to position [45967, 0]
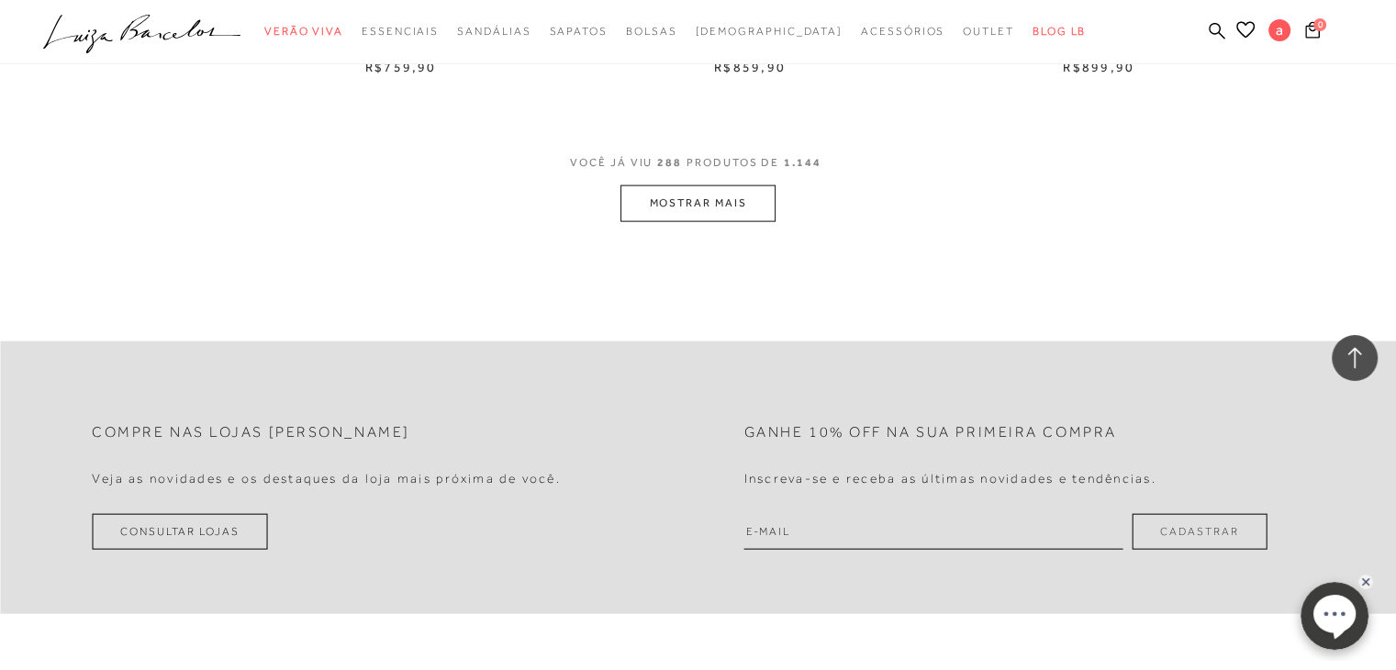
click at [702, 195] on button "MOSTRAR MAIS" at bounding box center [697, 203] width 154 height 36
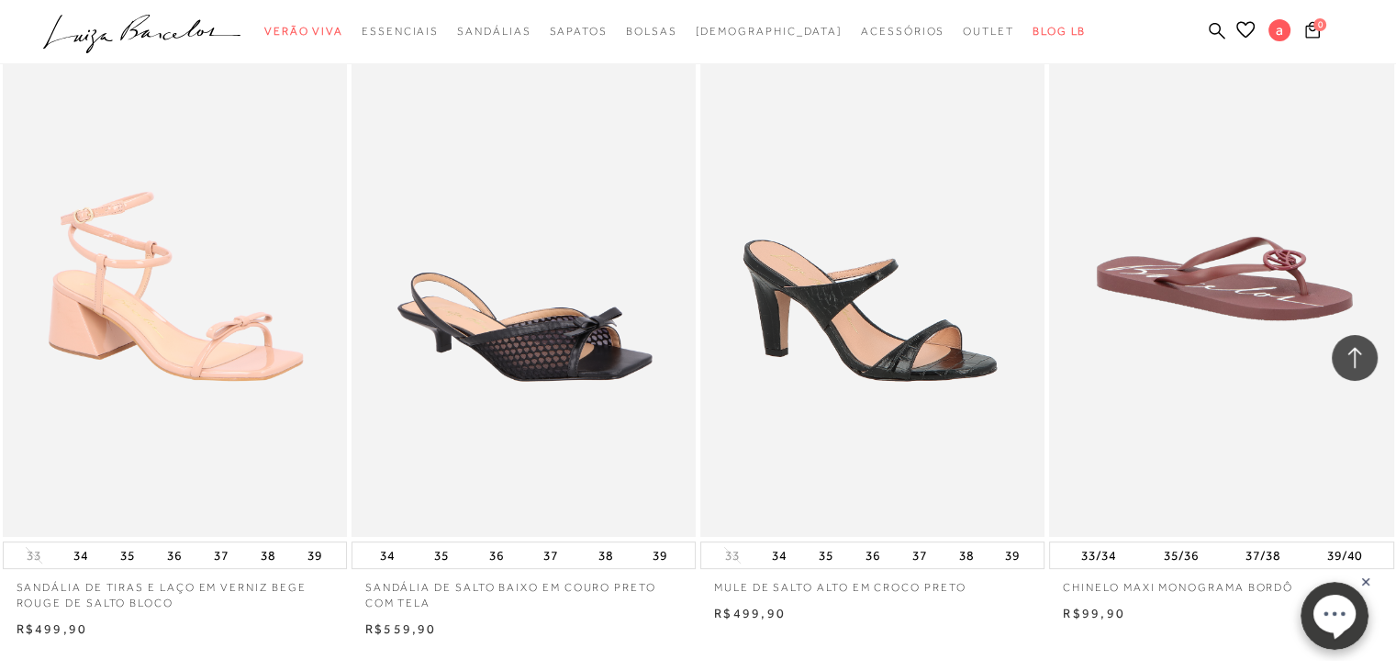
scroll to position [49821, 0]
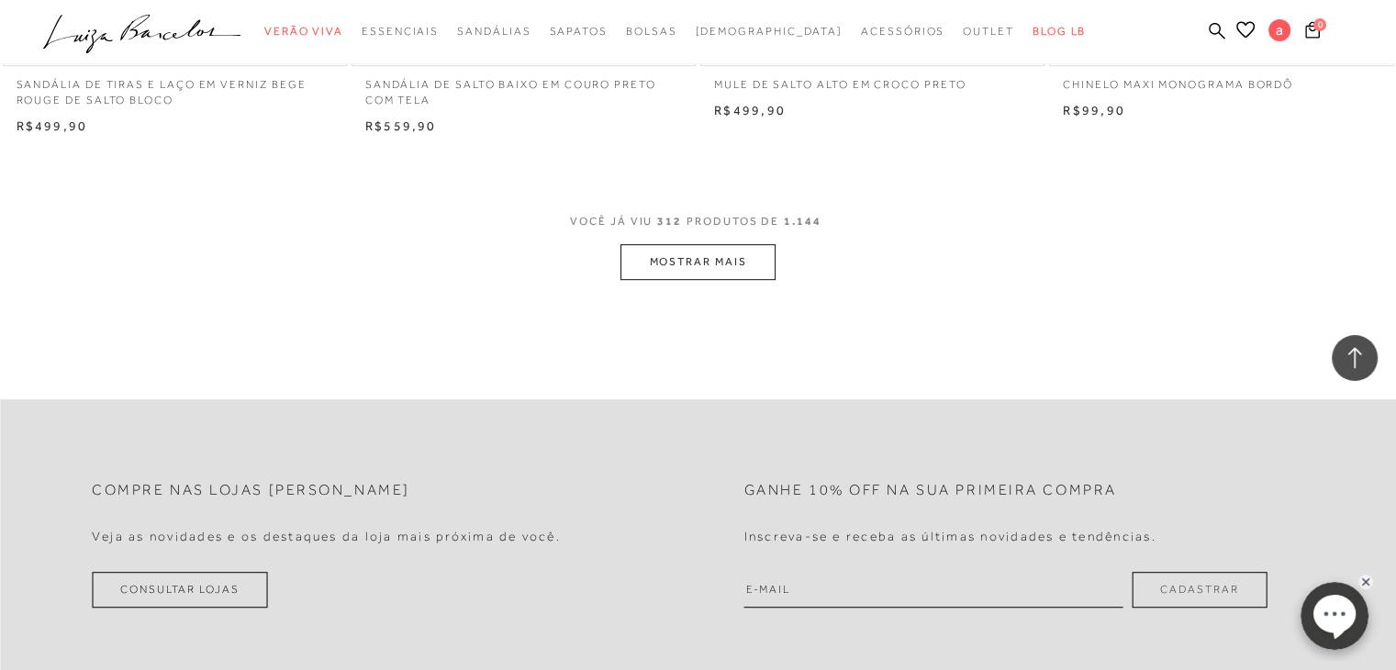
click at [646, 253] on button "MOSTRAR MAIS" at bounding box center [697, 262] width 154 height 36
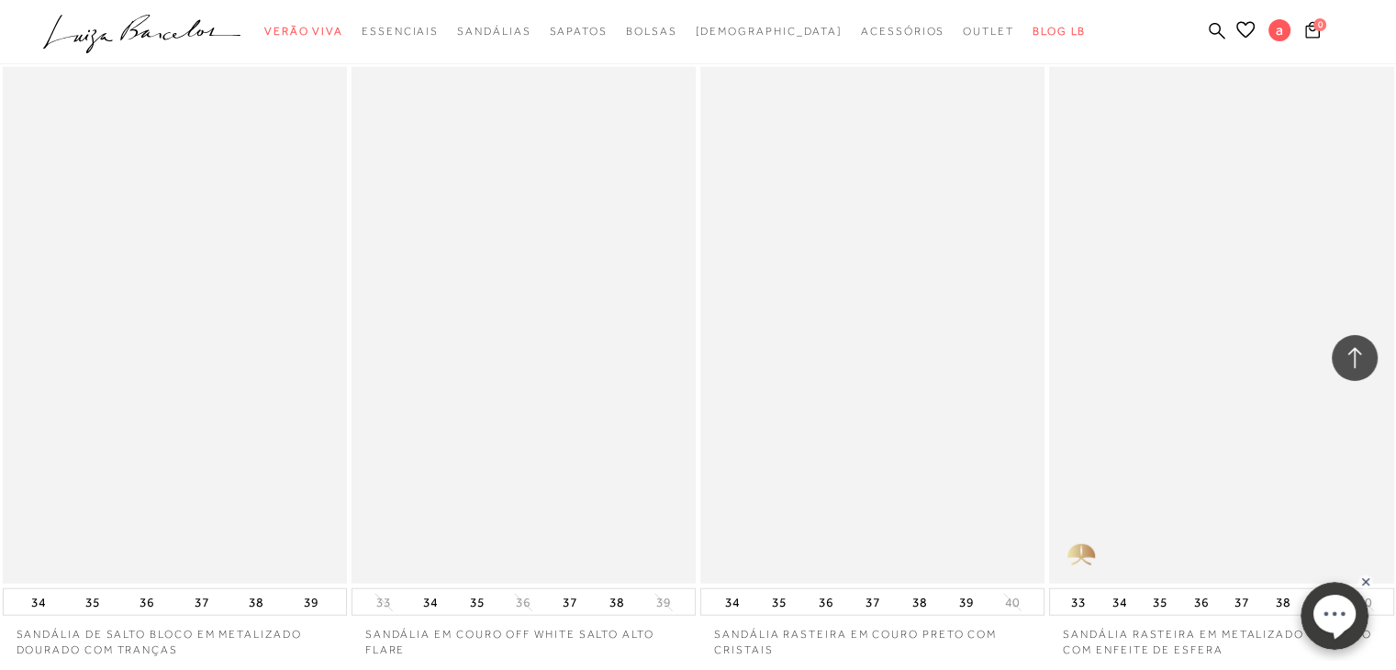
scroll to position [53674, 0]
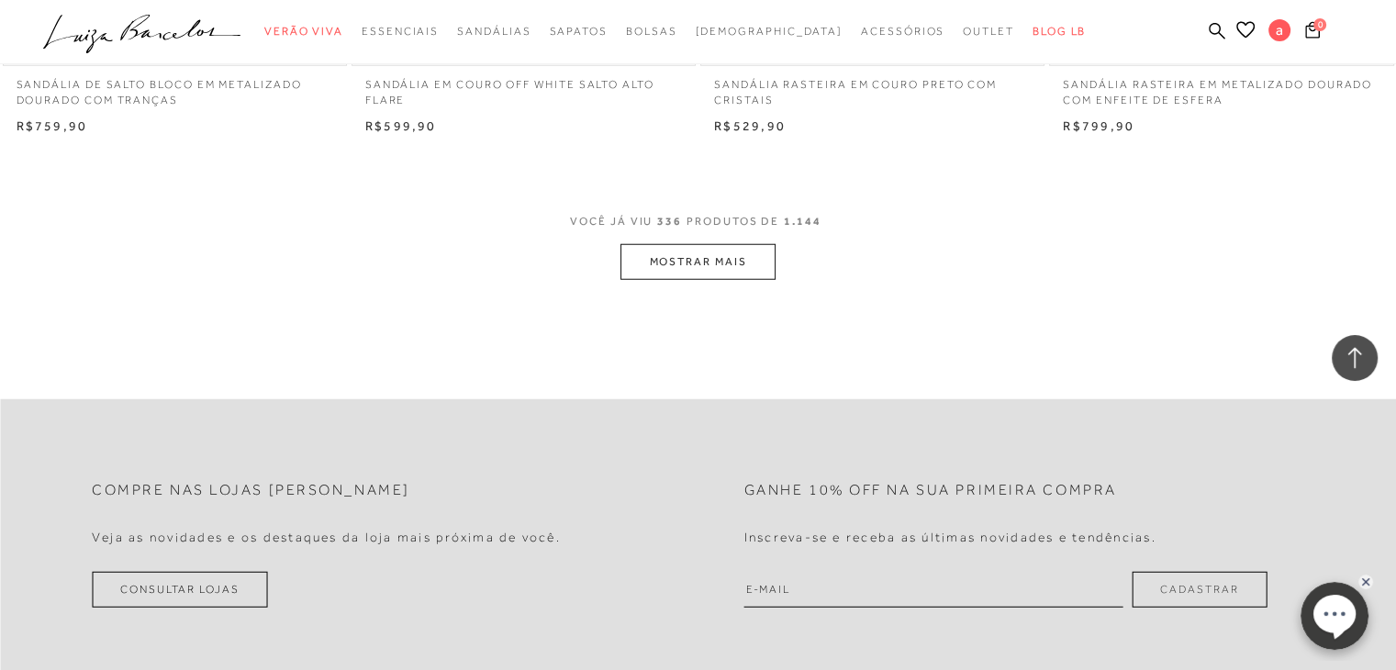
click at [667, 254] on button "MOSTRAR MAIS" at bounding box center [697, 262] width 154 height 36
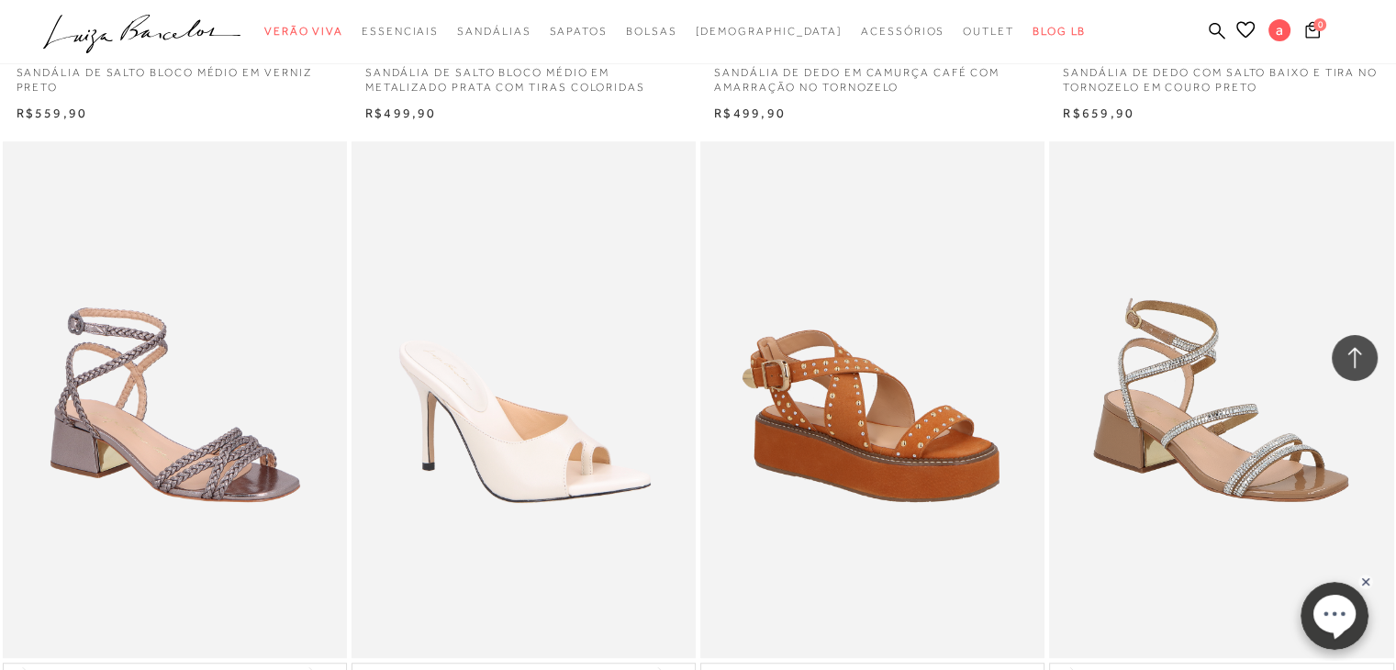
scroll to position [57436, 0]
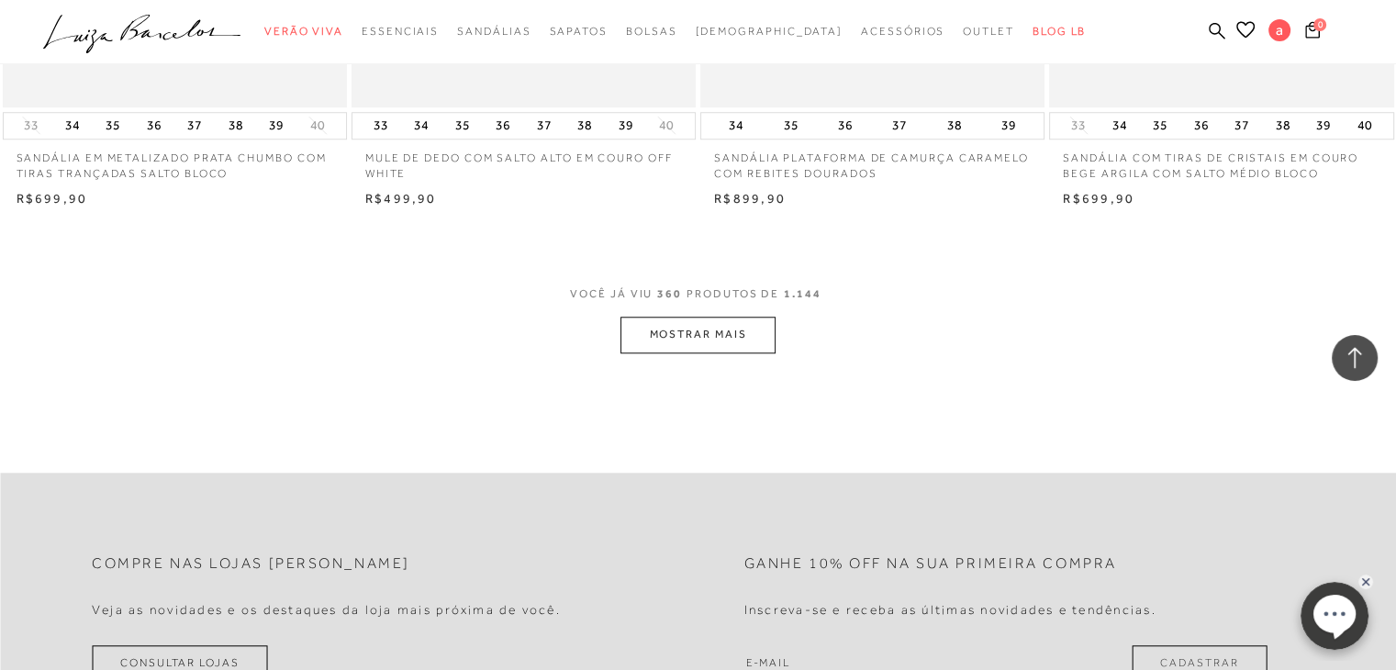
click at [651, 324] on button "MOSTRAR MAIS" at bounding box center [697, 335] width 154 height 36
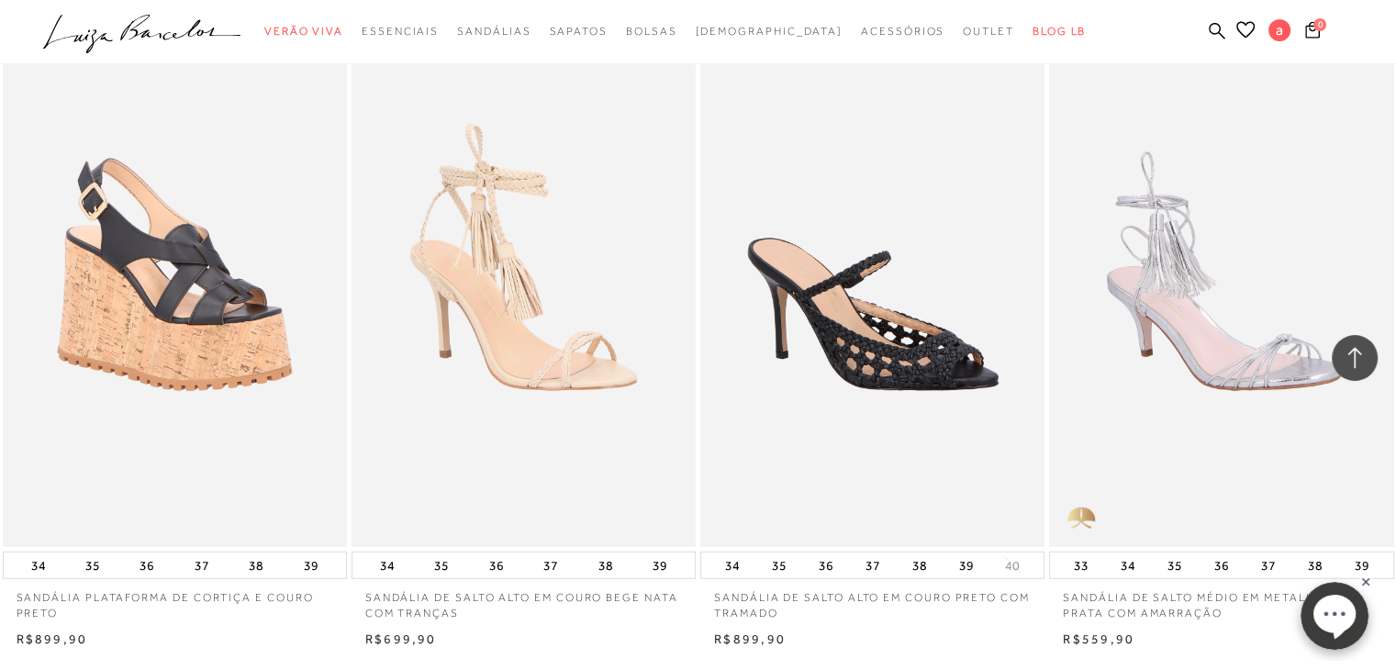
scroll to position [61286, 0]
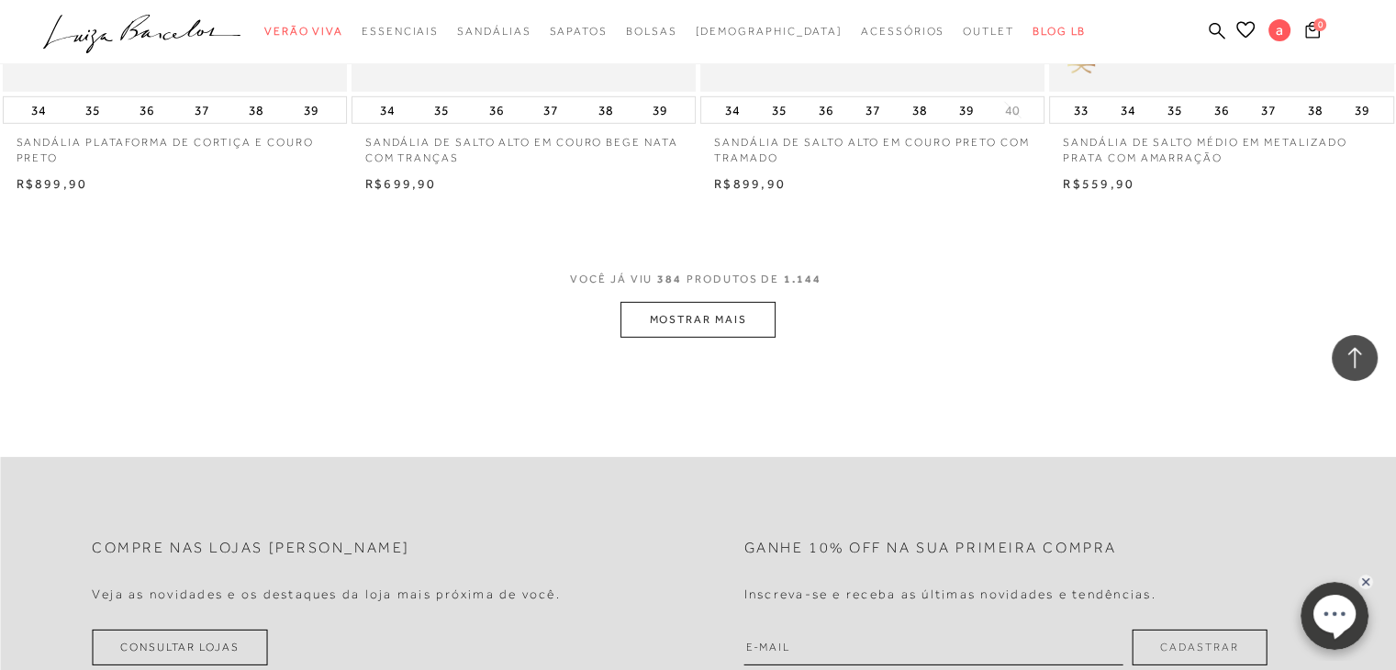
click at [717, 319] on button "MOSTRAR MAIS" at bounding box center [697, 320] width 154 height 36
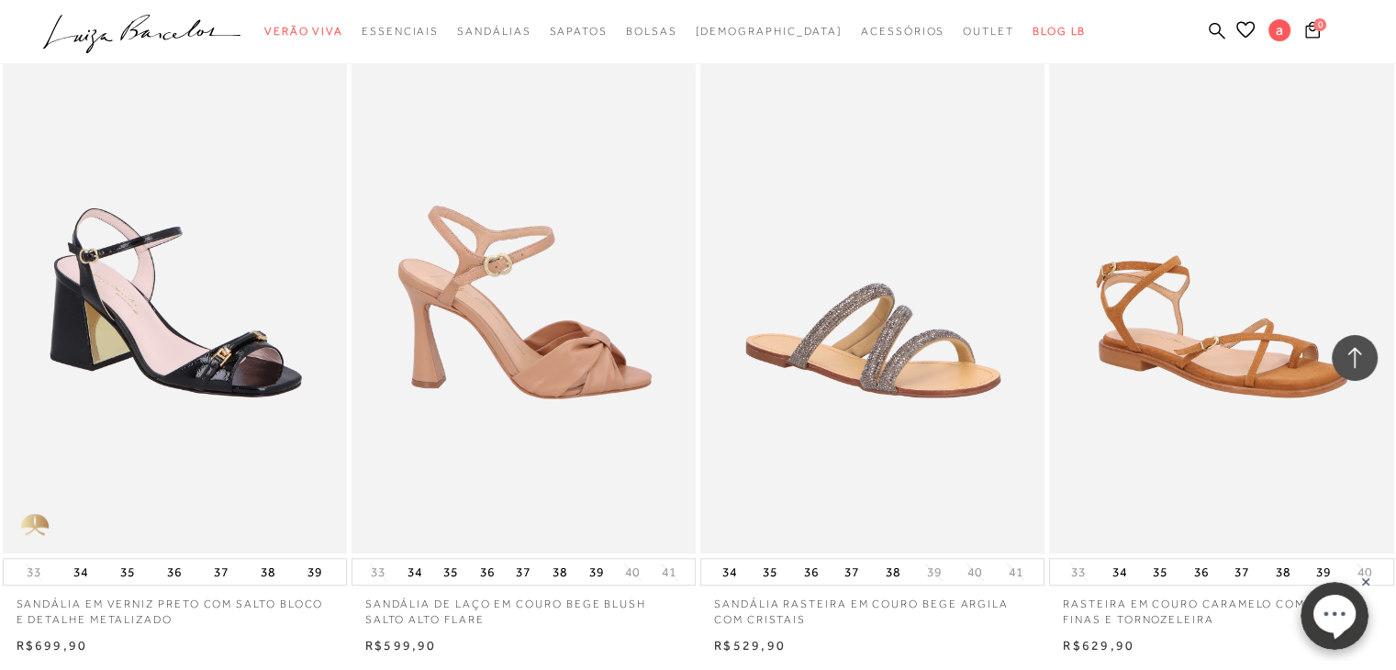
scroll to position [64134, 0]
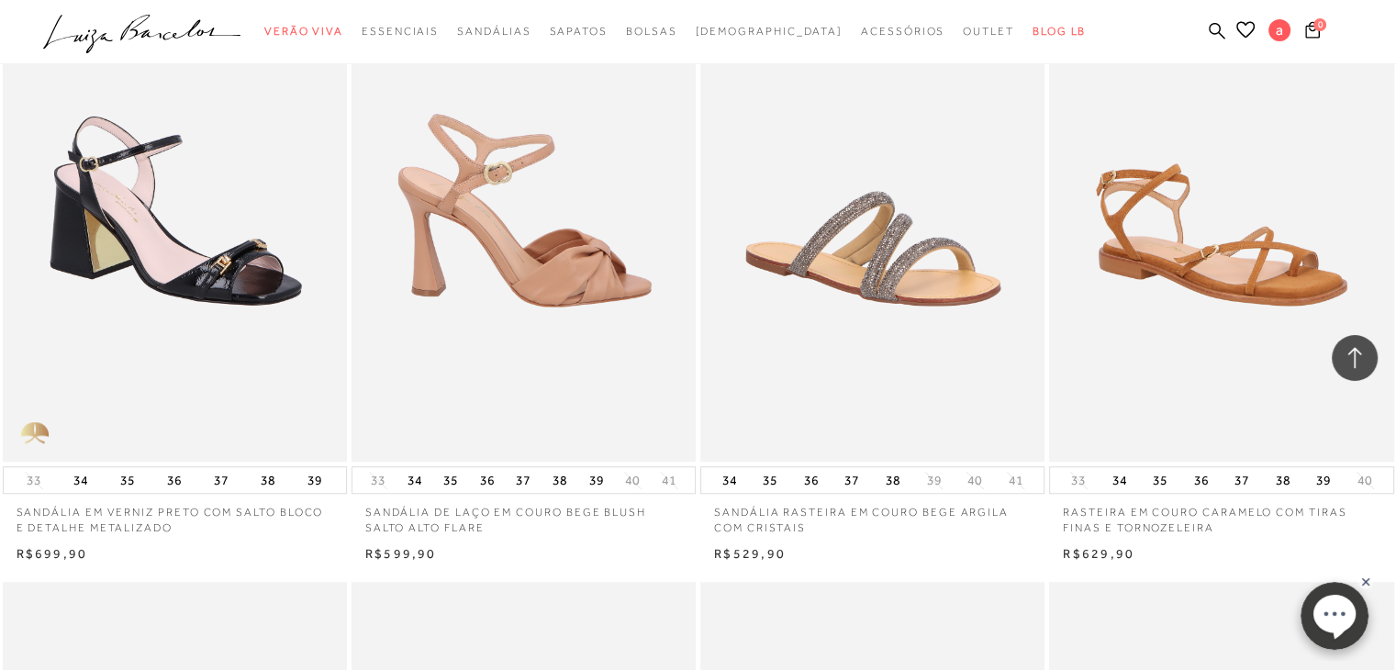
click at [602, 261] on img at bounding box center [524, 204] width 342 height 517
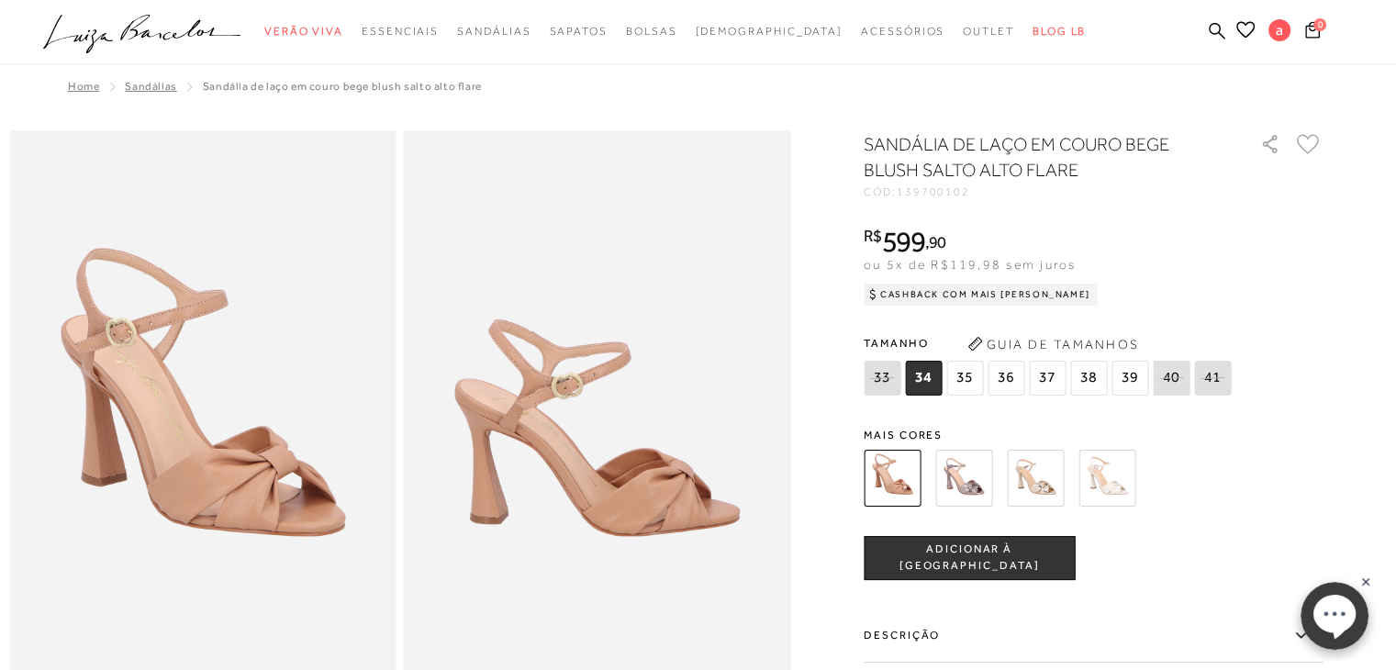
click at [1319, 143] on icon at bounding box center [1307, 144] width 23 height 20
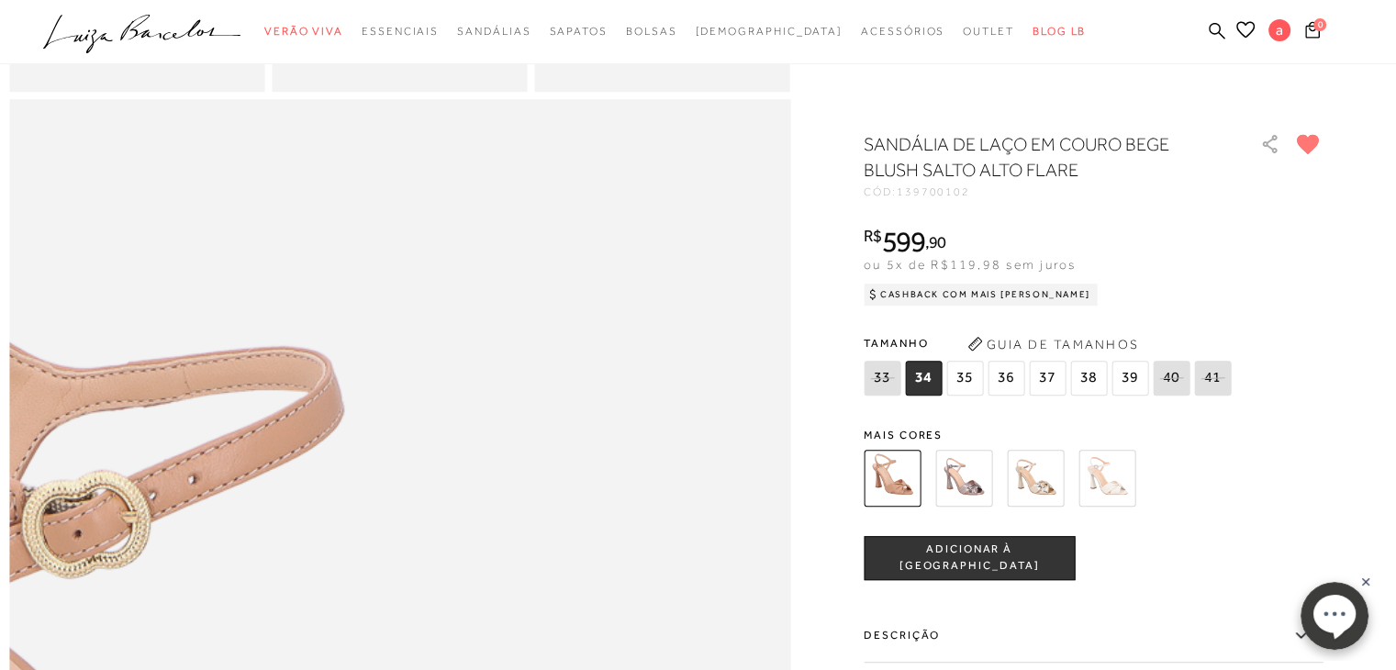
scroll to position [1376, 0]
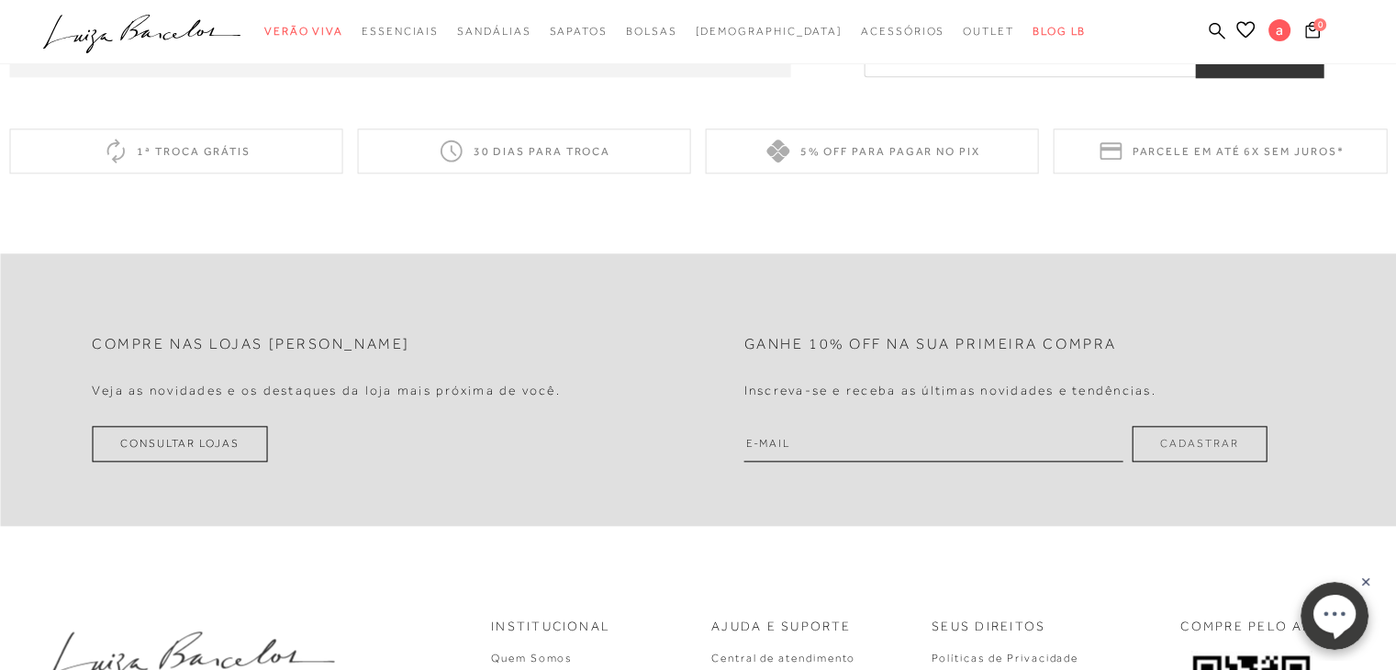
scroll to position [2507, 0]
